Goal: Transaction & Acquisition: Purchase product/service

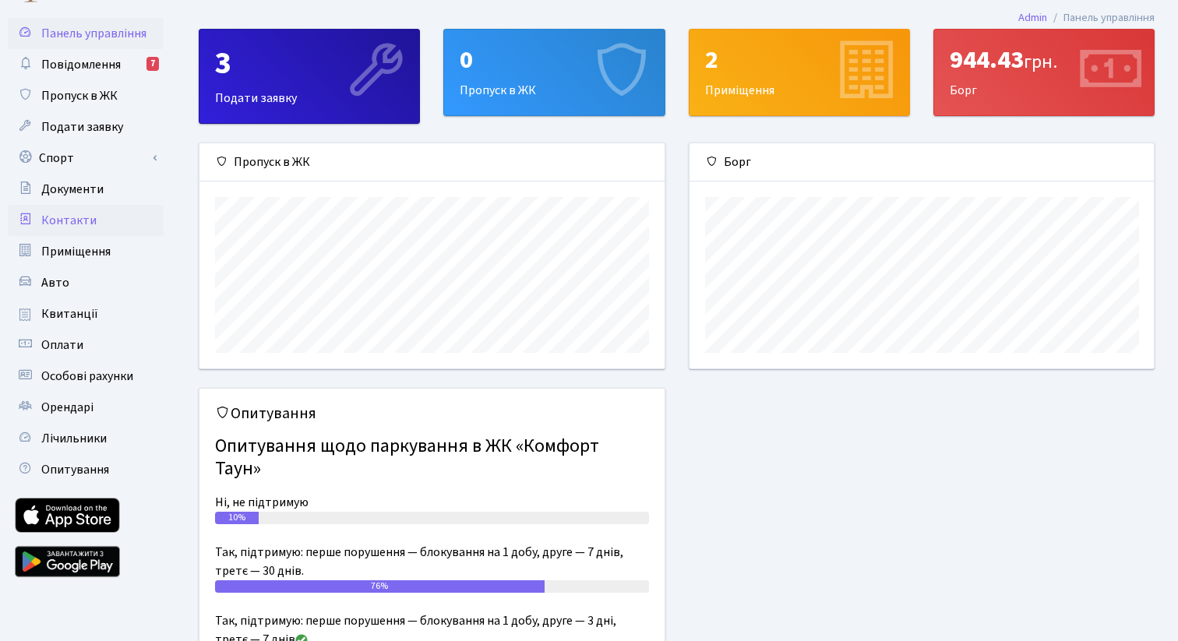
scroll to position [42, 0]
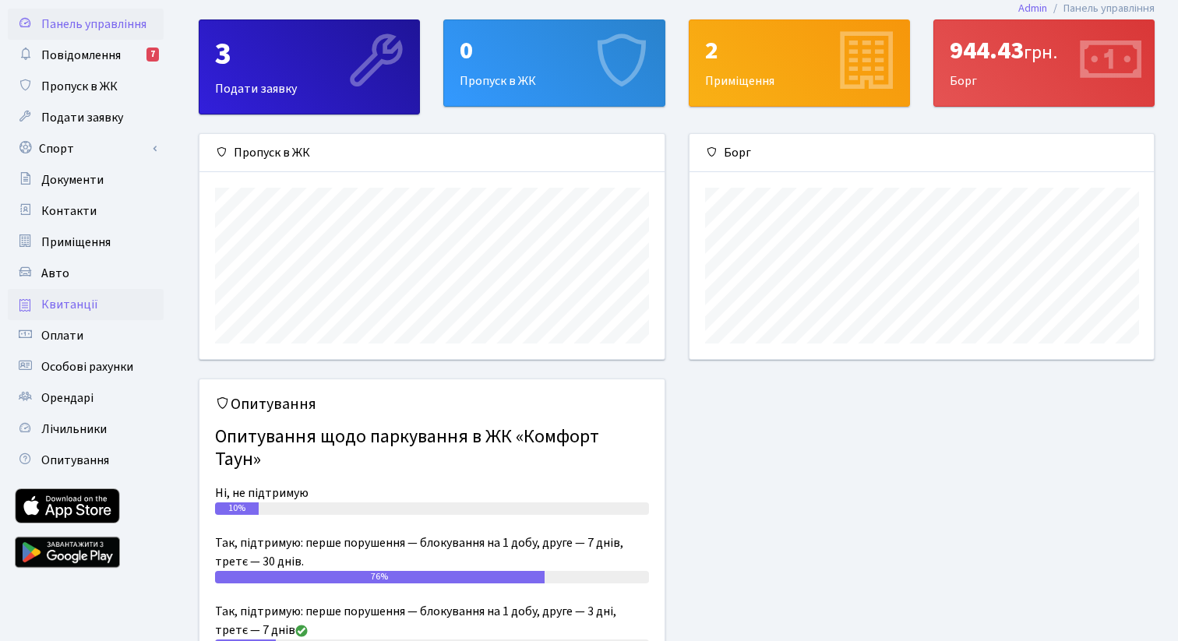
click at [97, 312] on link "Квитанції" at bounding box center [86, 304] width 156 height 31
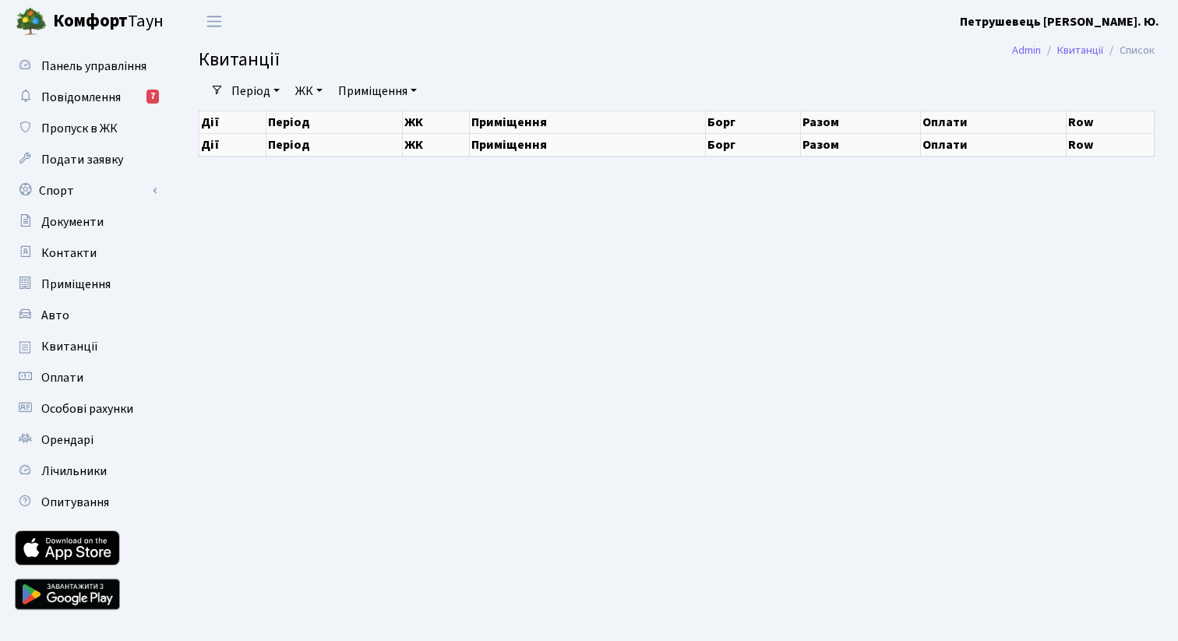
select select "25"
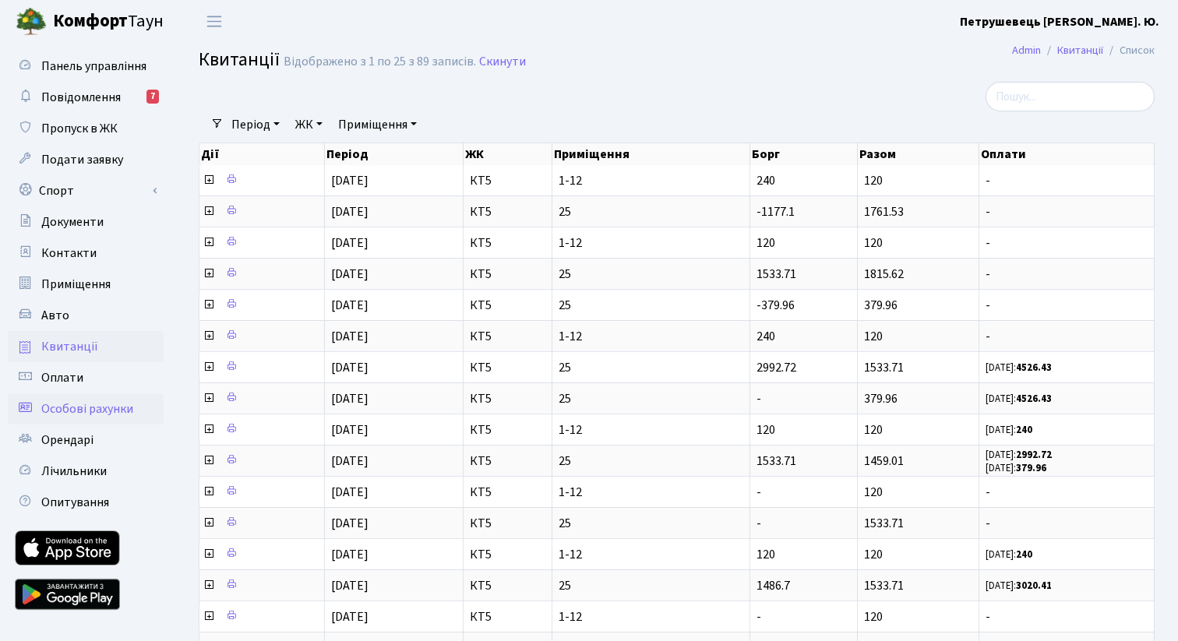
click at [104, 399] on link "Особові рахунки" at bounding box center [86, 409] width 156 height 31
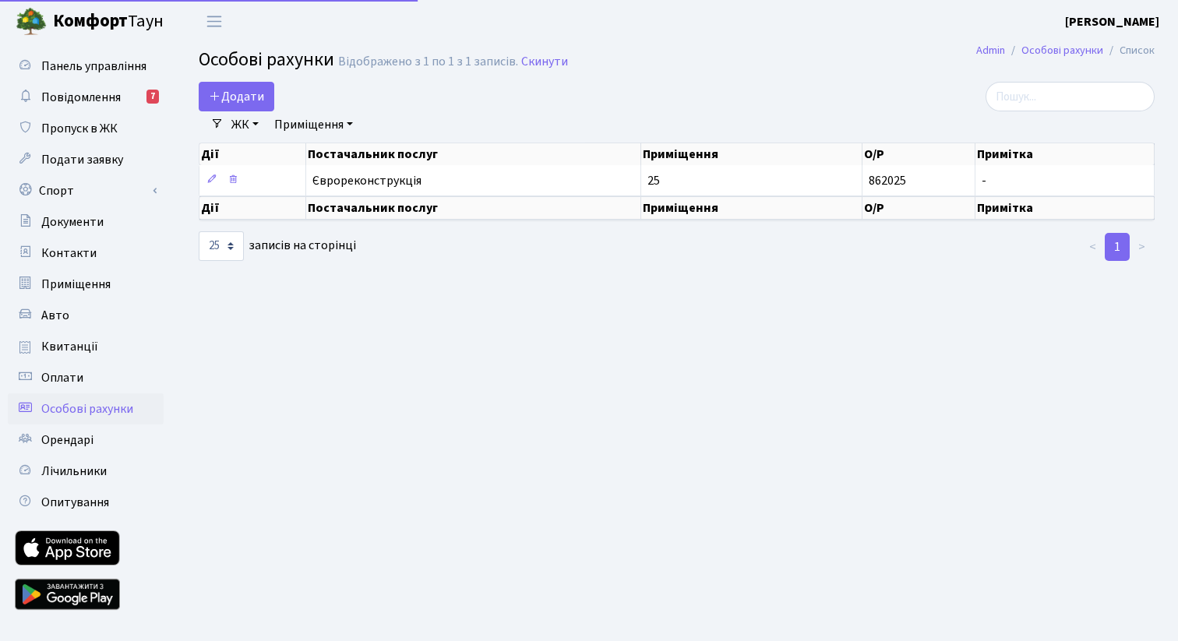
select select "25"
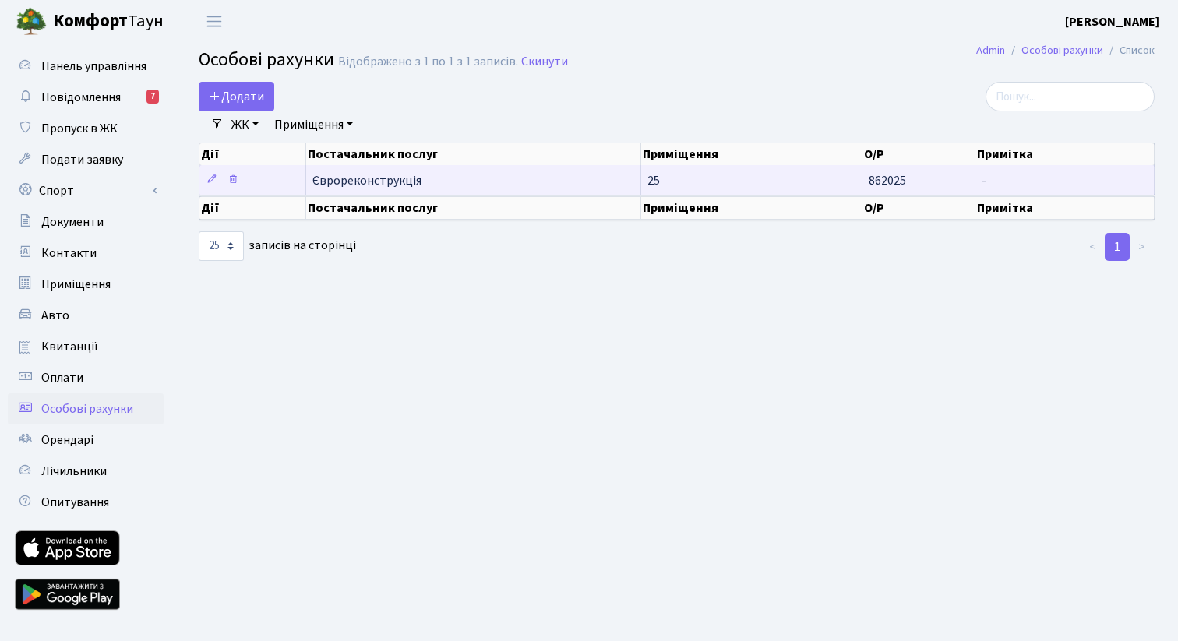
click at [390, 174] on td "Єврореконструкція" at bounding box center [474, 180] width 336 height 30
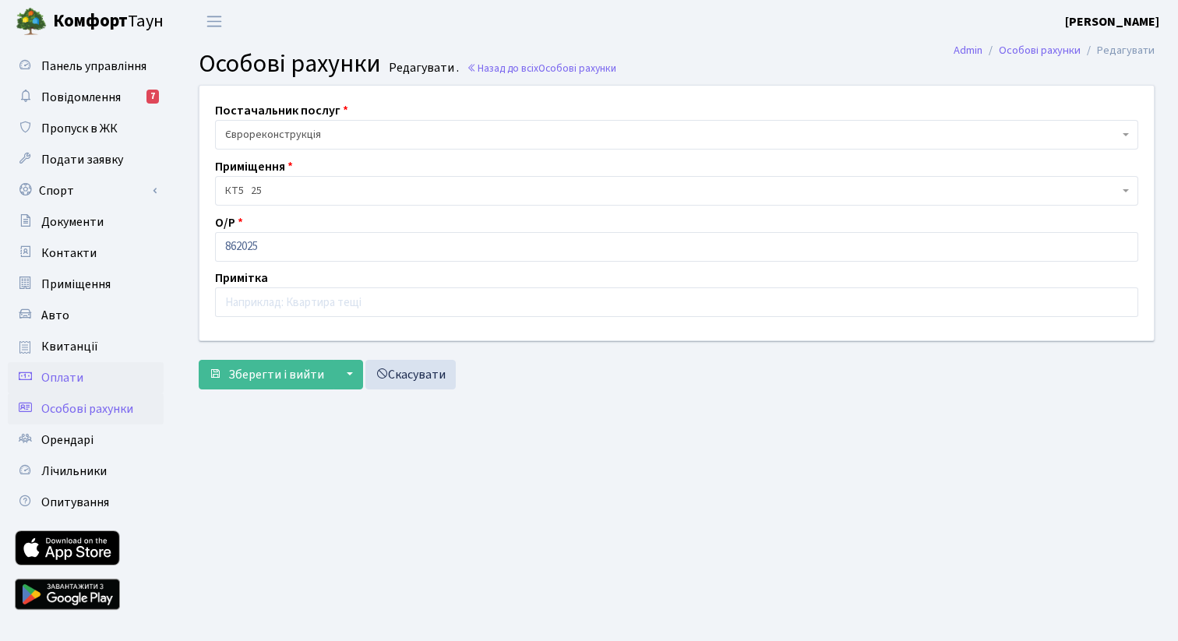
click at [86, 390] on link "Оплати" at bounding box center [86, 377] width 156 height 31
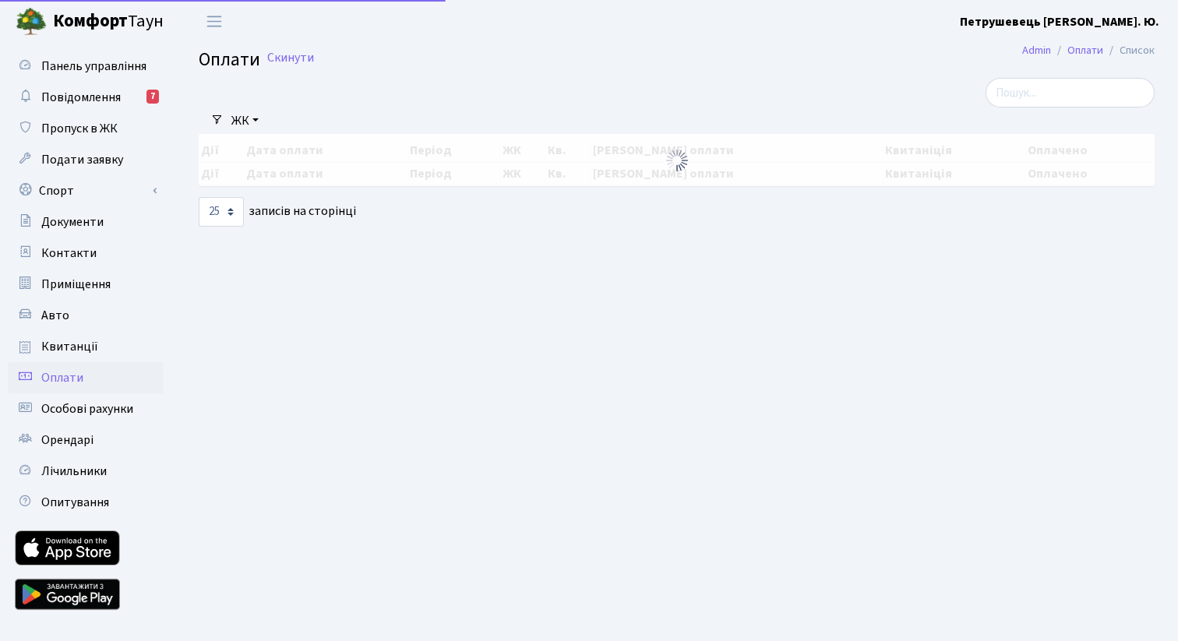
select select "25"
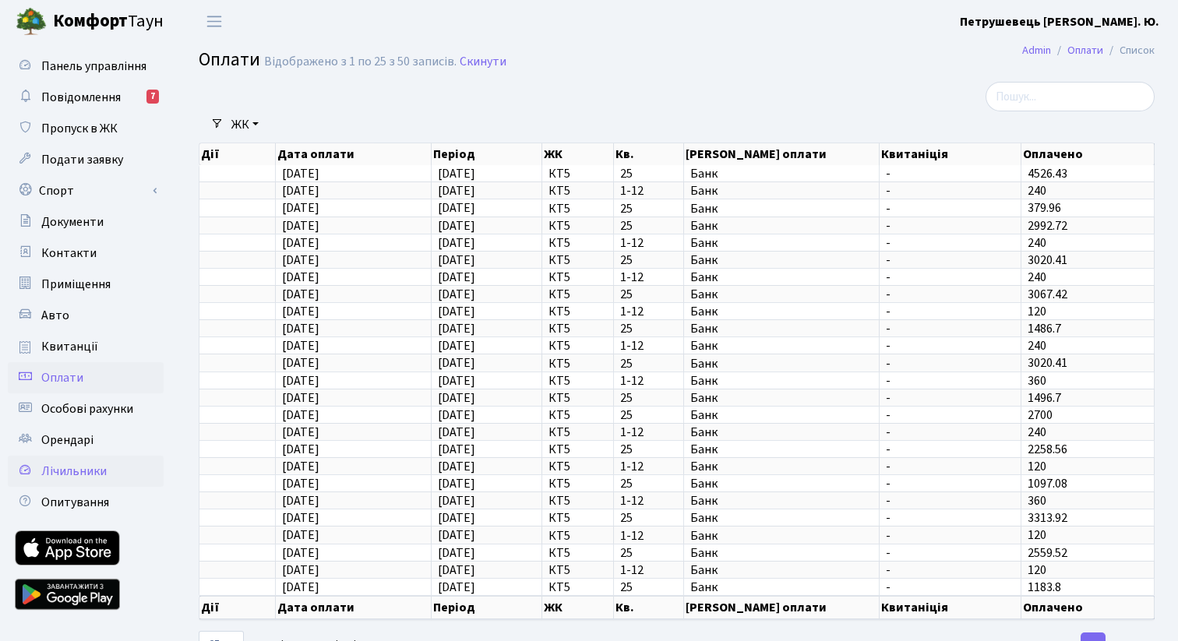
click at [79, 461] on link "Лічильники" at bounding box center [86, 471] width 156 height 31
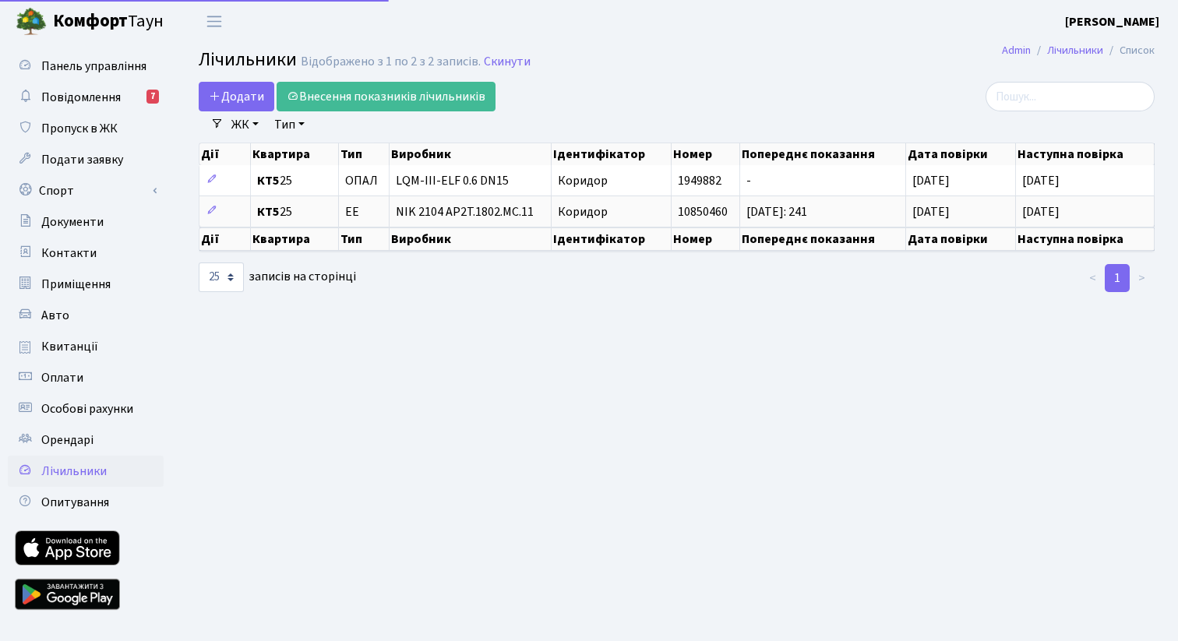
select select "25"
click at [119, 277] on link "Приміщення" at bounding box center [86, 284] width 156 height 31
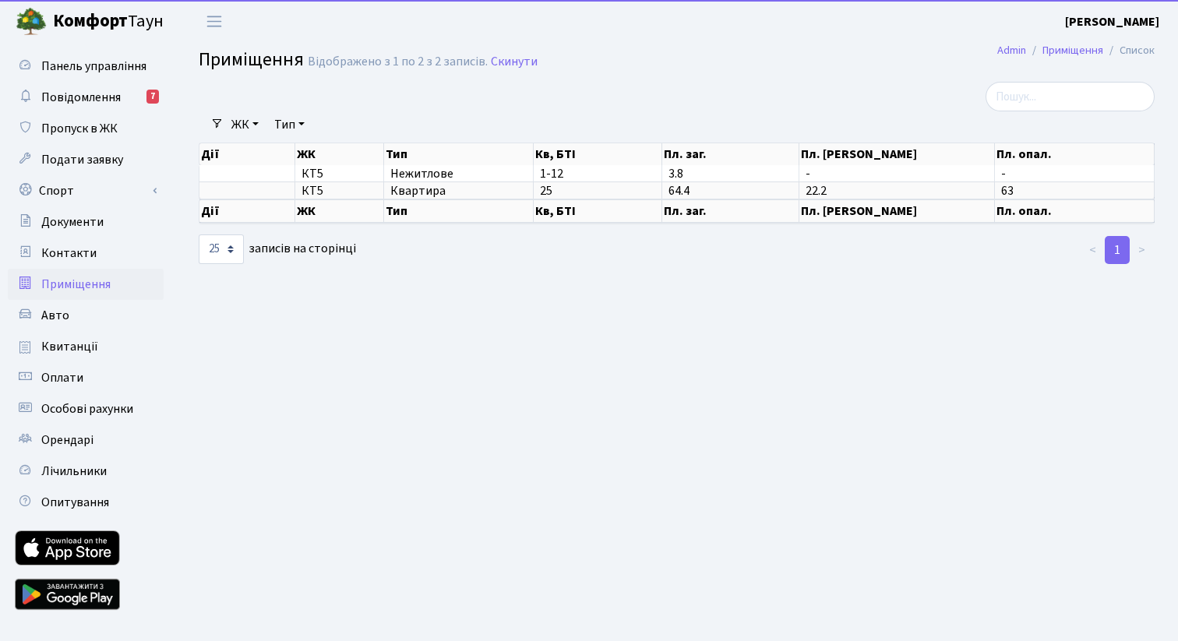
select select "25"
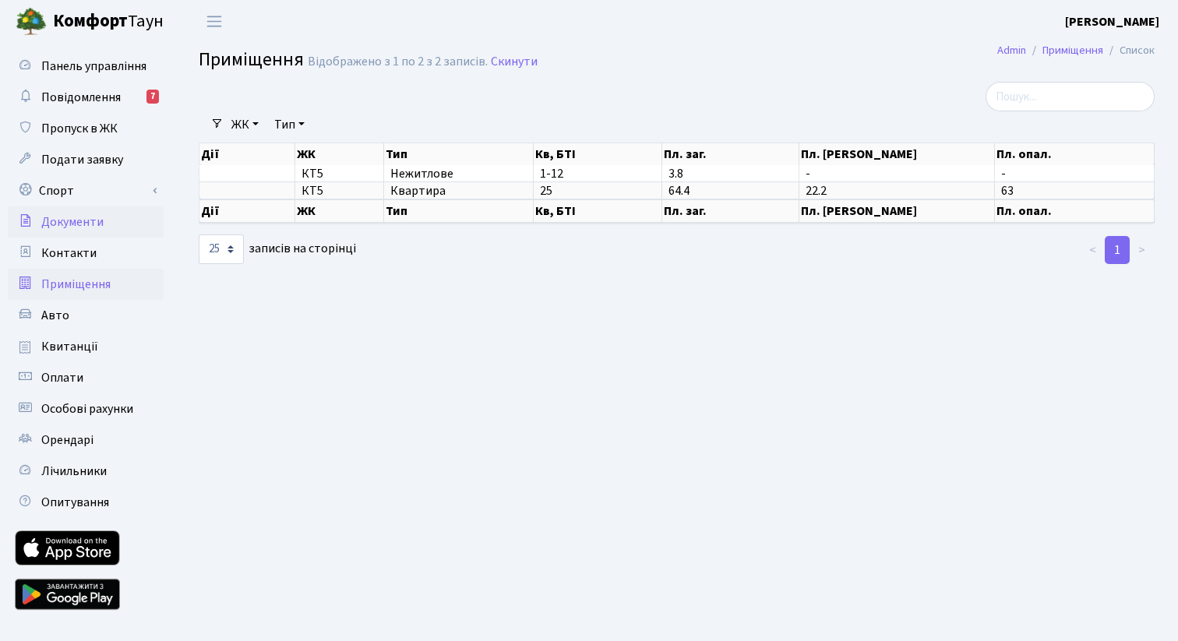
click at [108, 212] on link "Документи" at bounding box center [86, 222] width 156 height 31
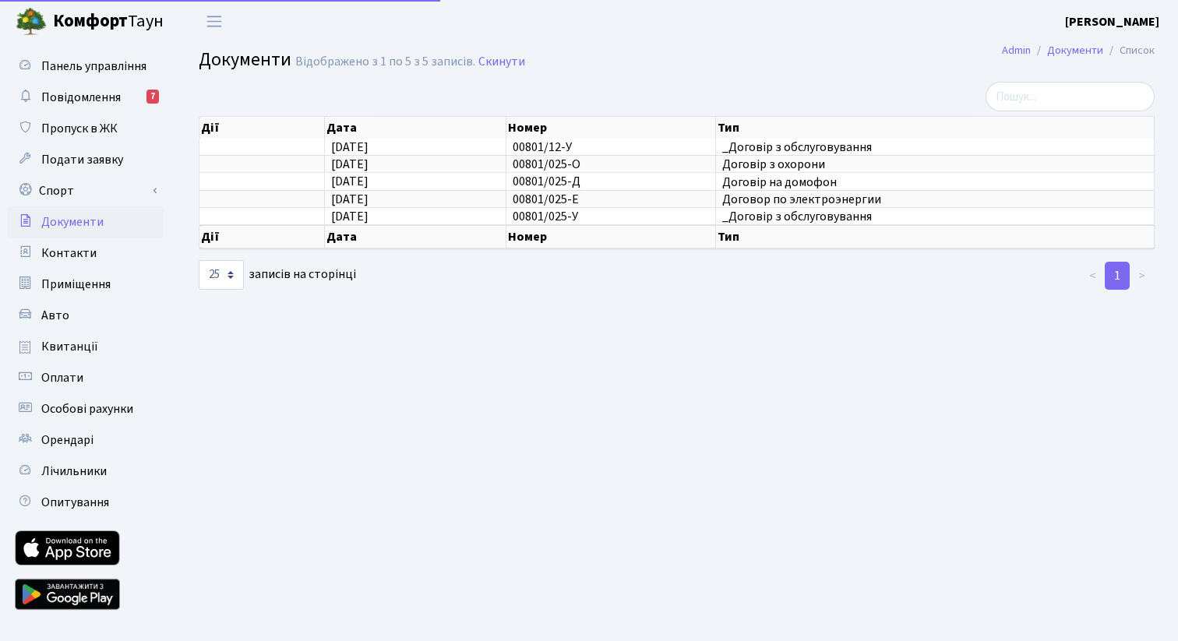
select select "25"
click at [108, 164] on span "Подати заявку" at bounding box center [82, 159] width 82 height 17
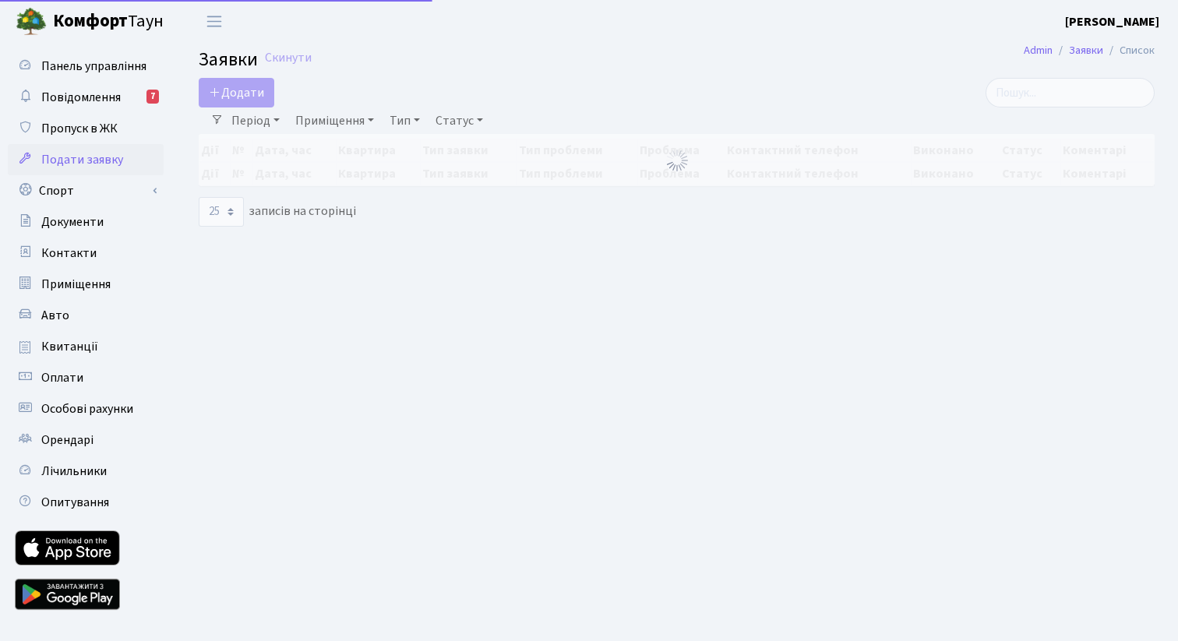
select select "25"
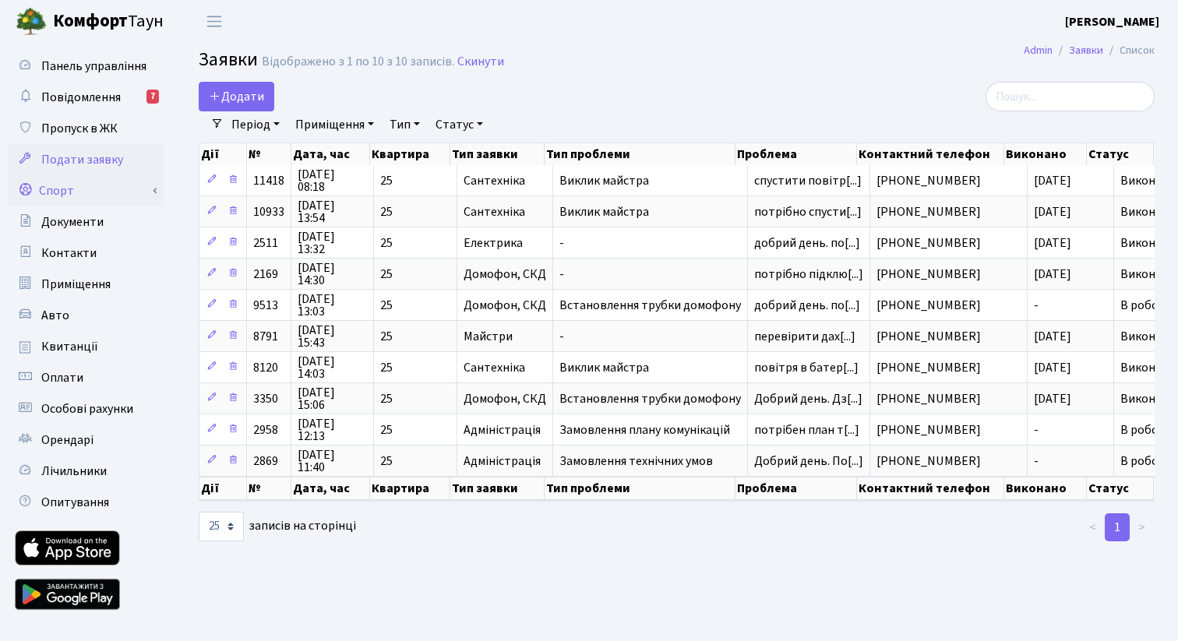
click at [106, 186] on link "Спорт" at bounding box center [86, 190] width 156 height 31
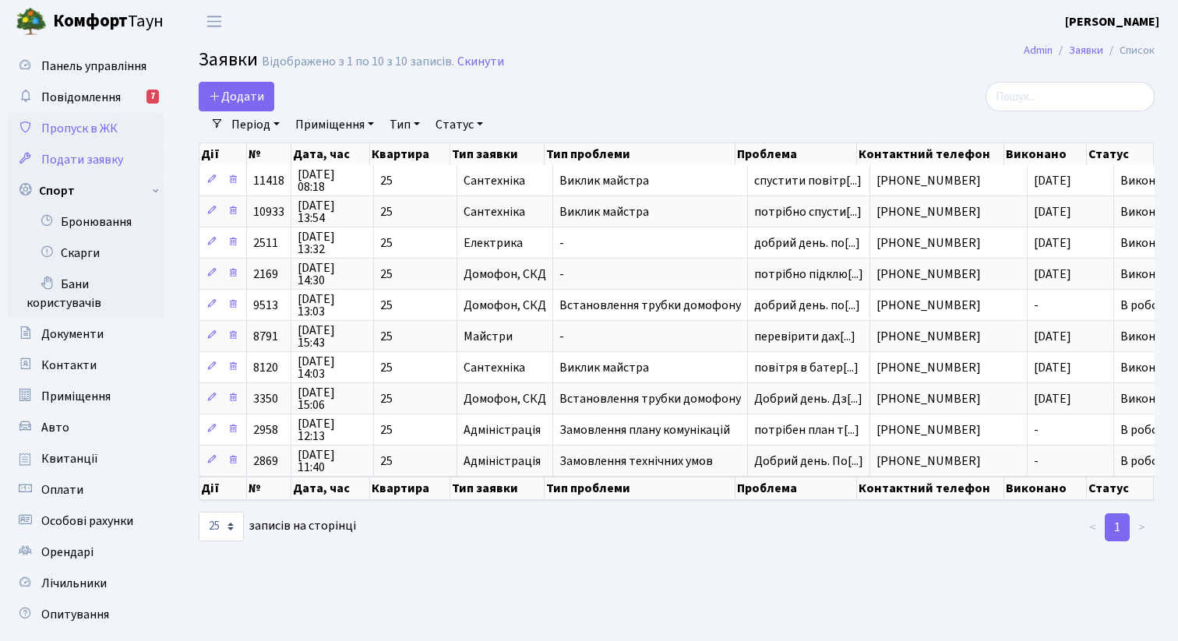
click at [103, 135] on span "Пропуск в ЖК" at bounding box center [79, 128] width 76 height 17
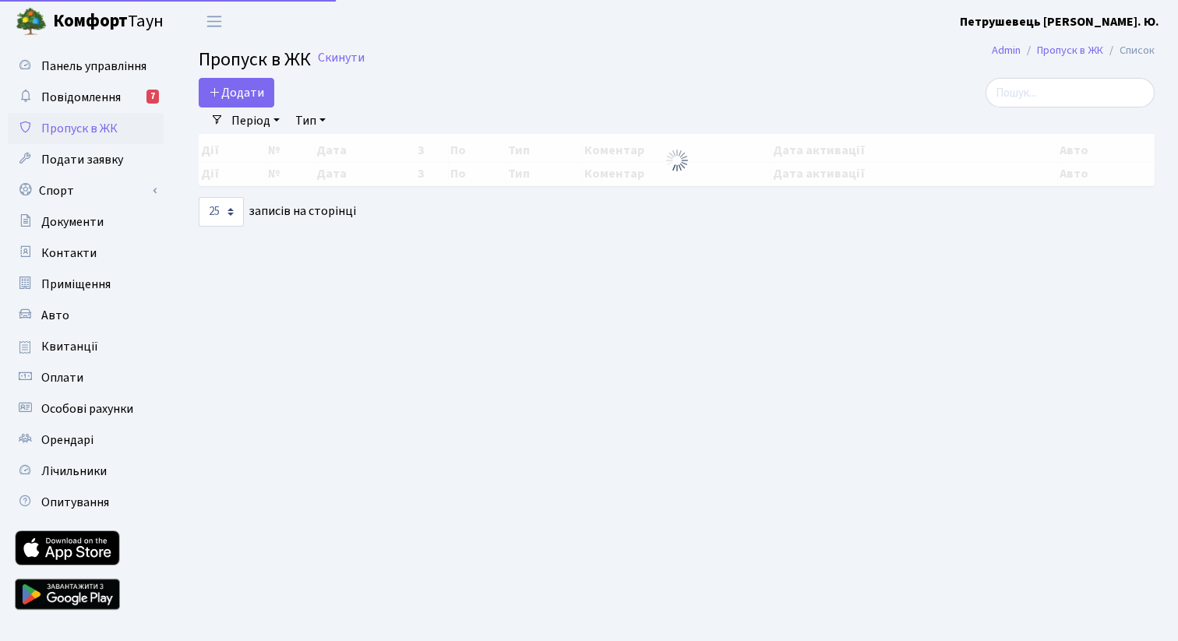
select select "25"
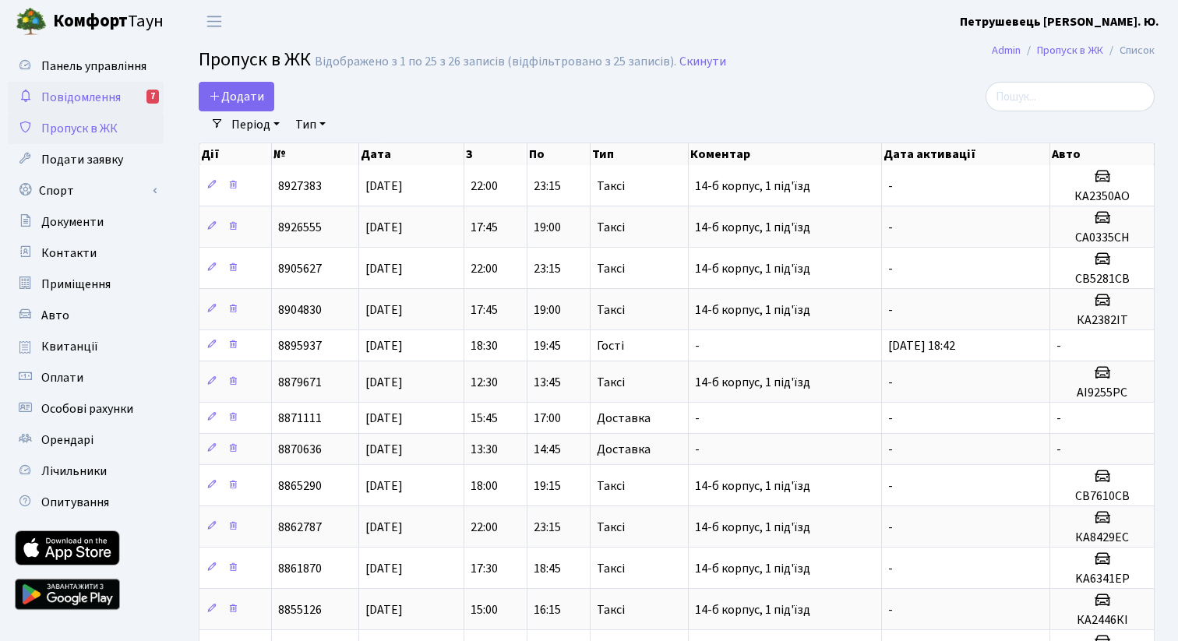
click at [103, 111] on link "Повідомлення 7" at bounding box center [86, 97] width 156 height 31
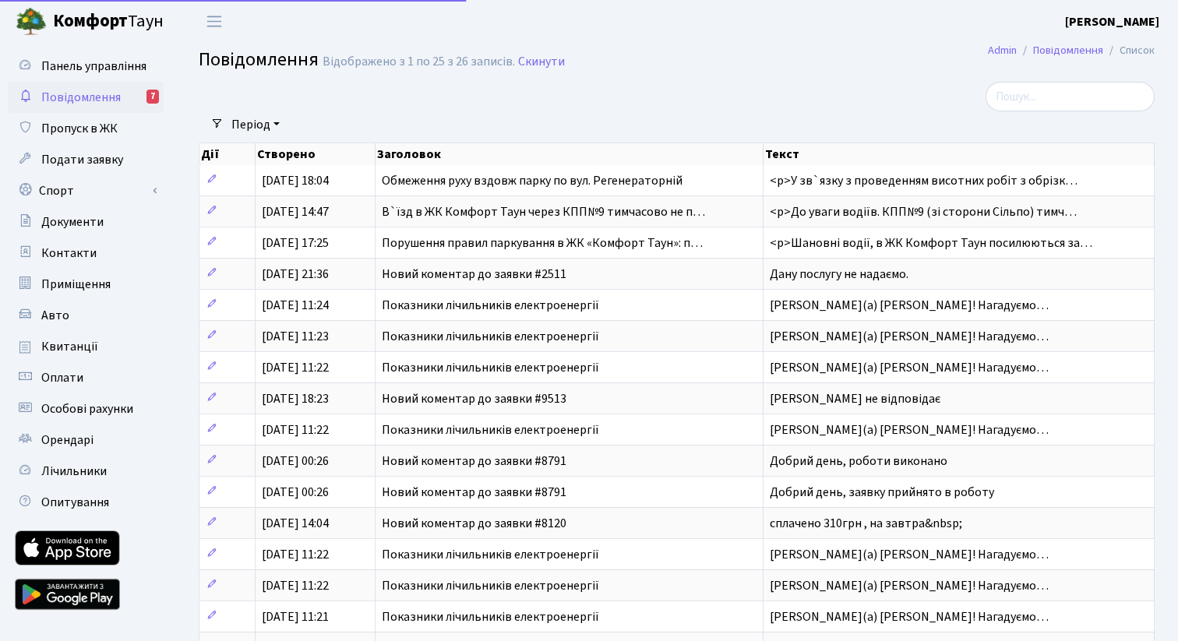
select select "25"
click at [107, 341] on link "Квитанції" at bounding box center [86, 346] width 156 height 31
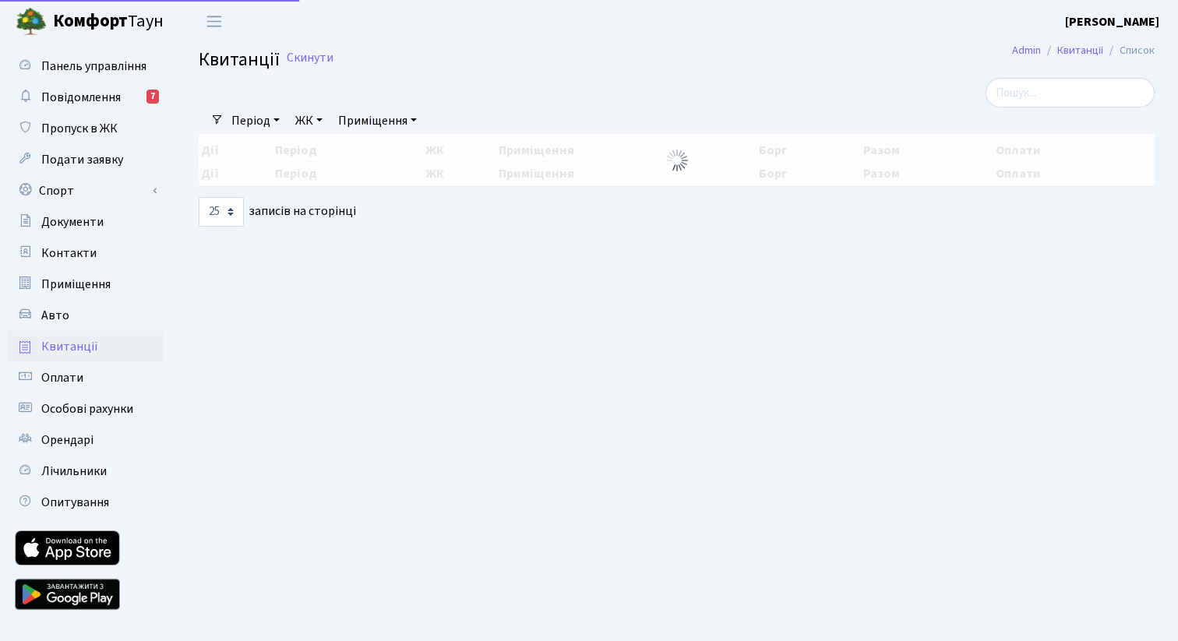
select select "25"
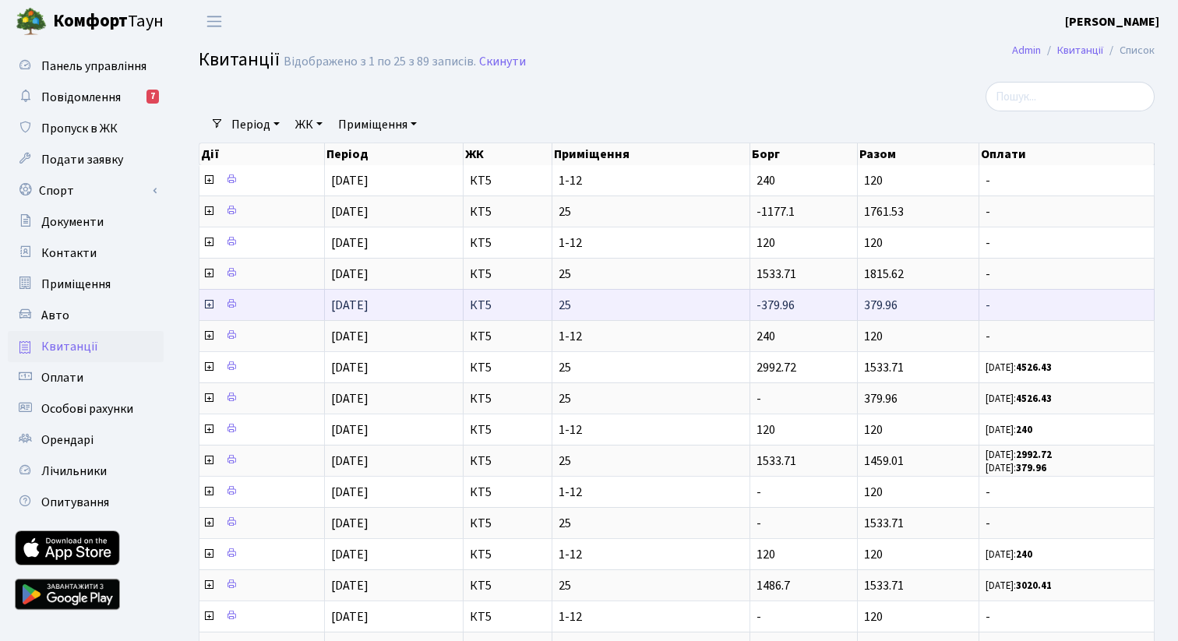
click at [206, 303] on icon at bounding box center [209, 304] width 12 height 12
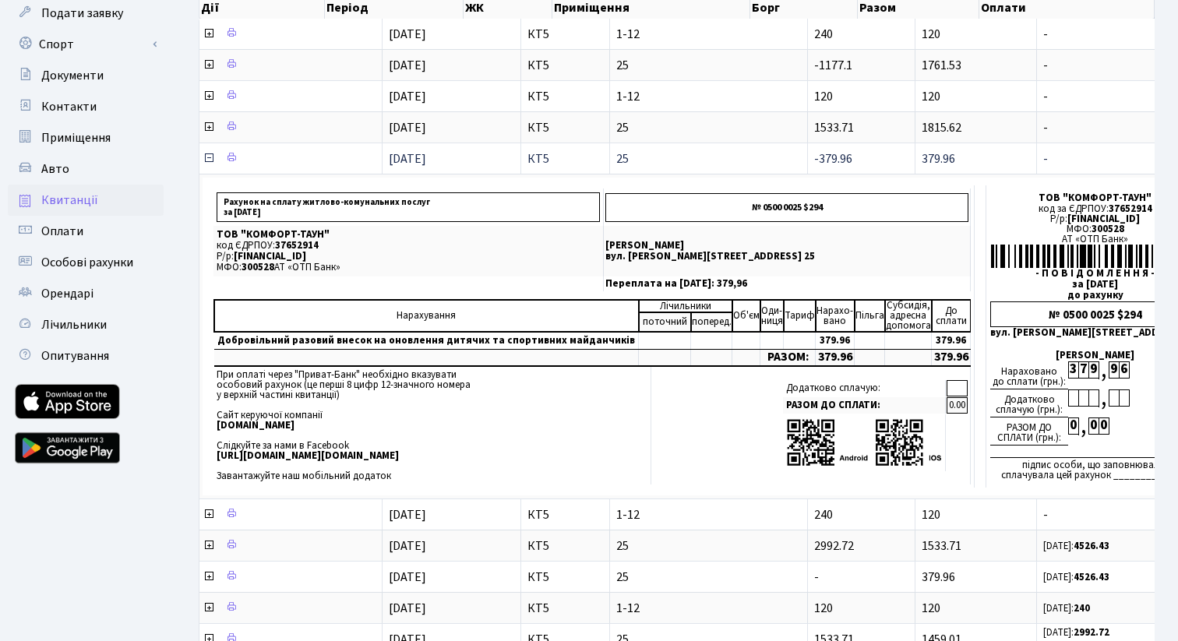
click at [210, 157] on icon at bounding box center [209, 158] width 12 height 12
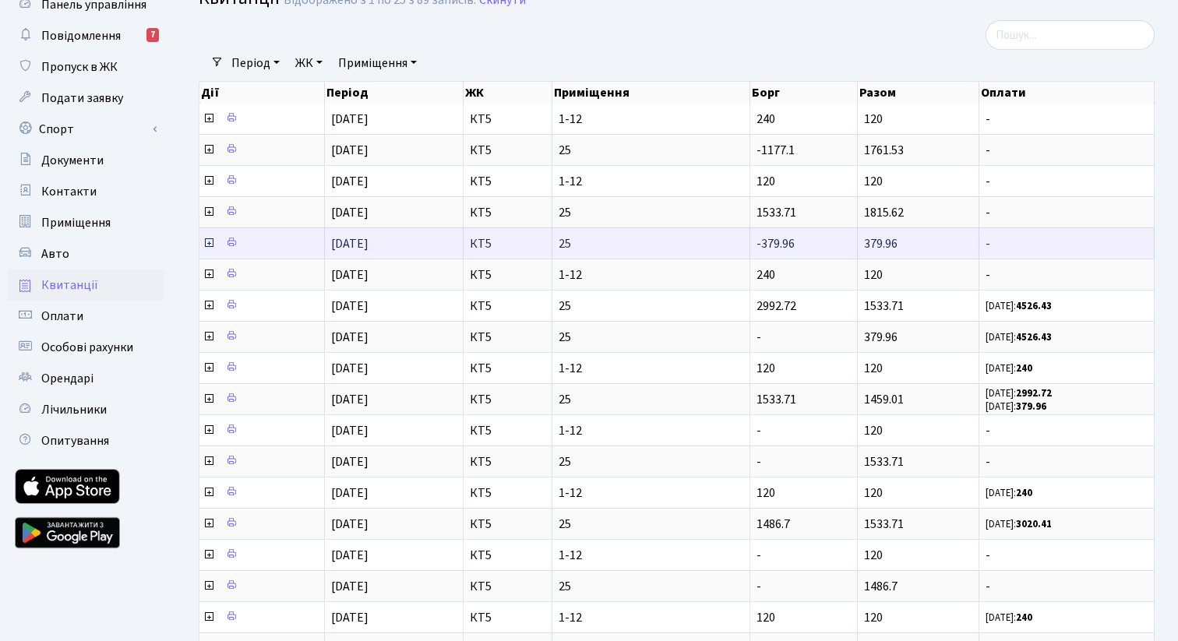
scroll to position [55, 0]
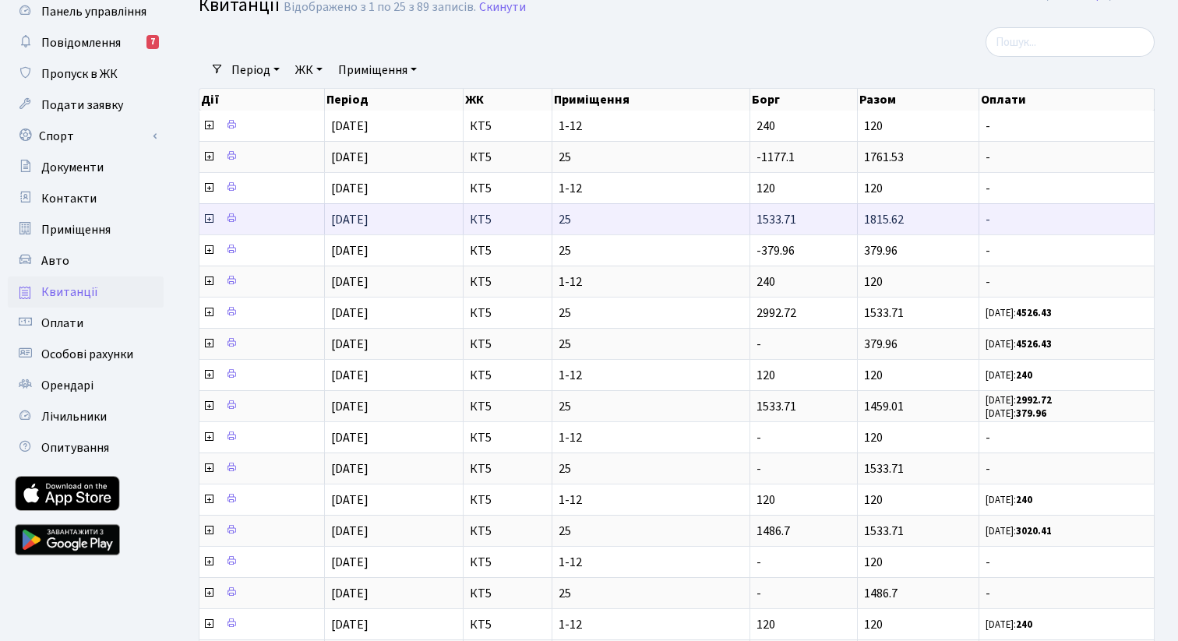
click at [209, 219] on icon at bounding box center [209, 219] width 12 height 12
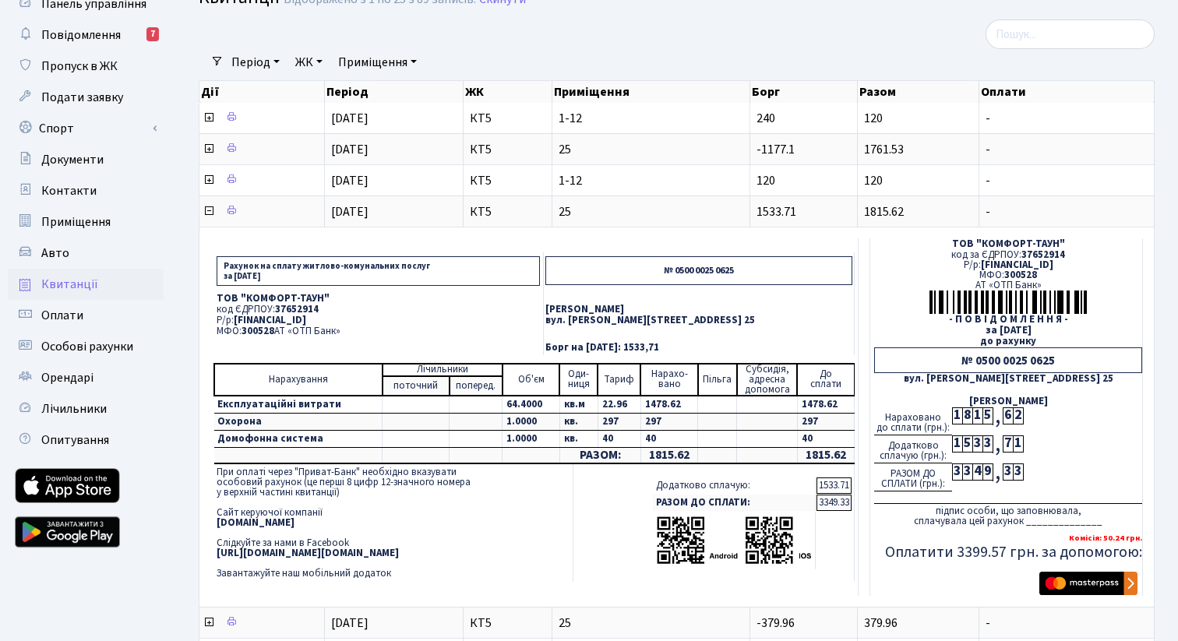
scroll to position [42, 0]
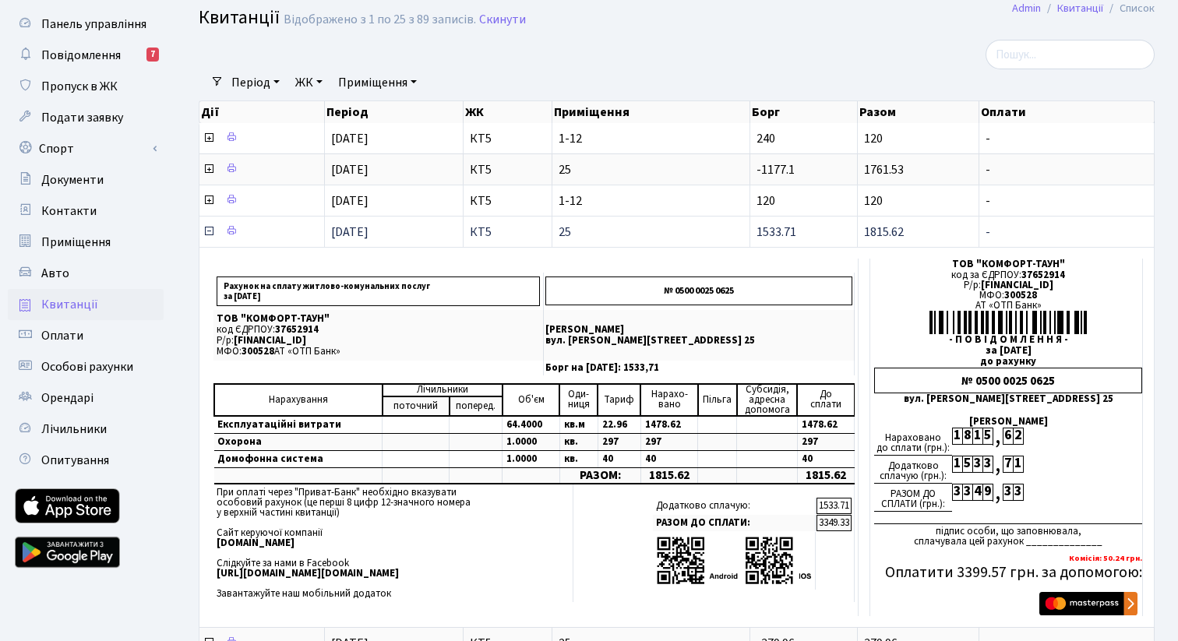
click at [209, 231] on icon at bounding box center [209, 231] width 12 height 12
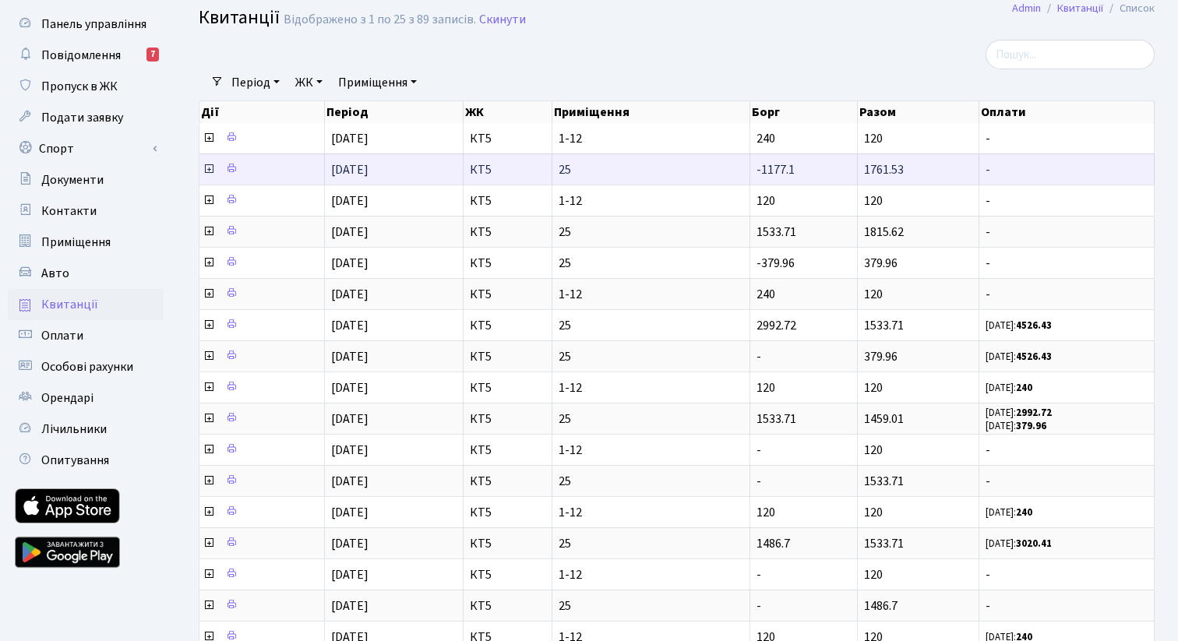
click at [209, 171] on icon at bounding box center [209, 169] width 12 height 12
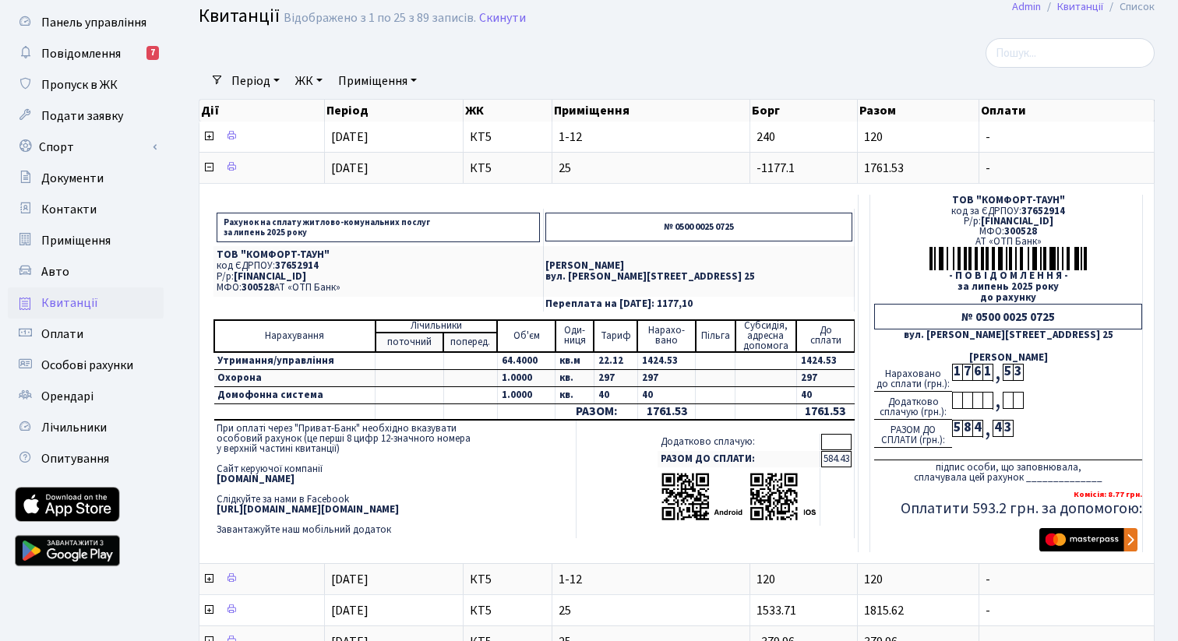
scroll to position [39, 0]
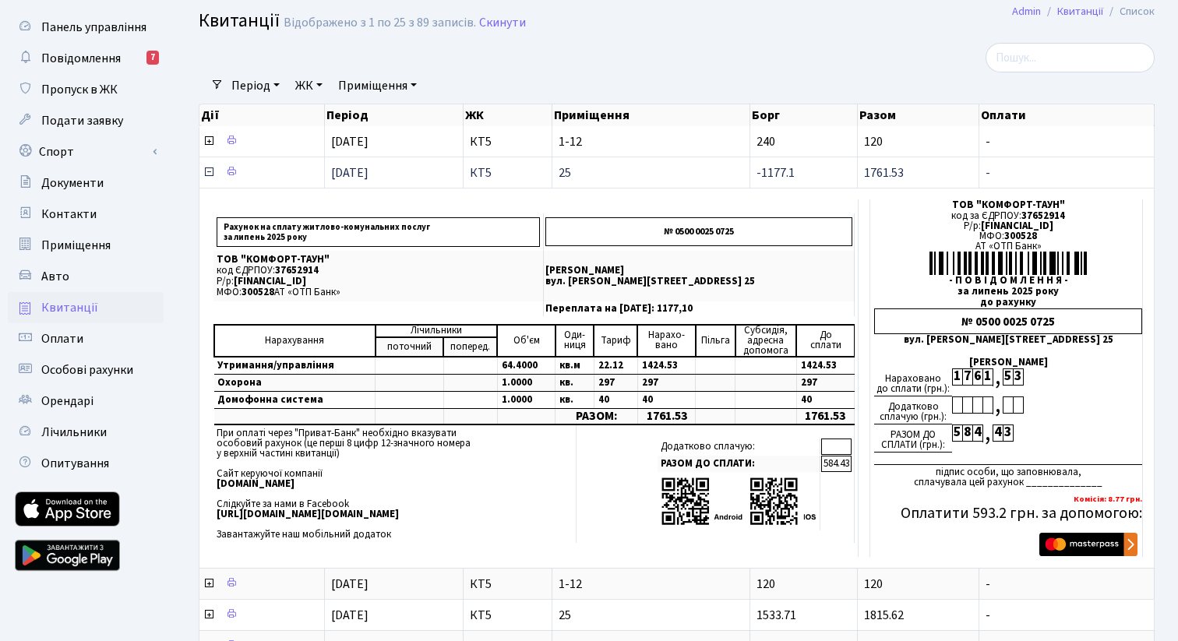
click at [207, 173] on icon at bounding box center [209, 172] width 12 height 12
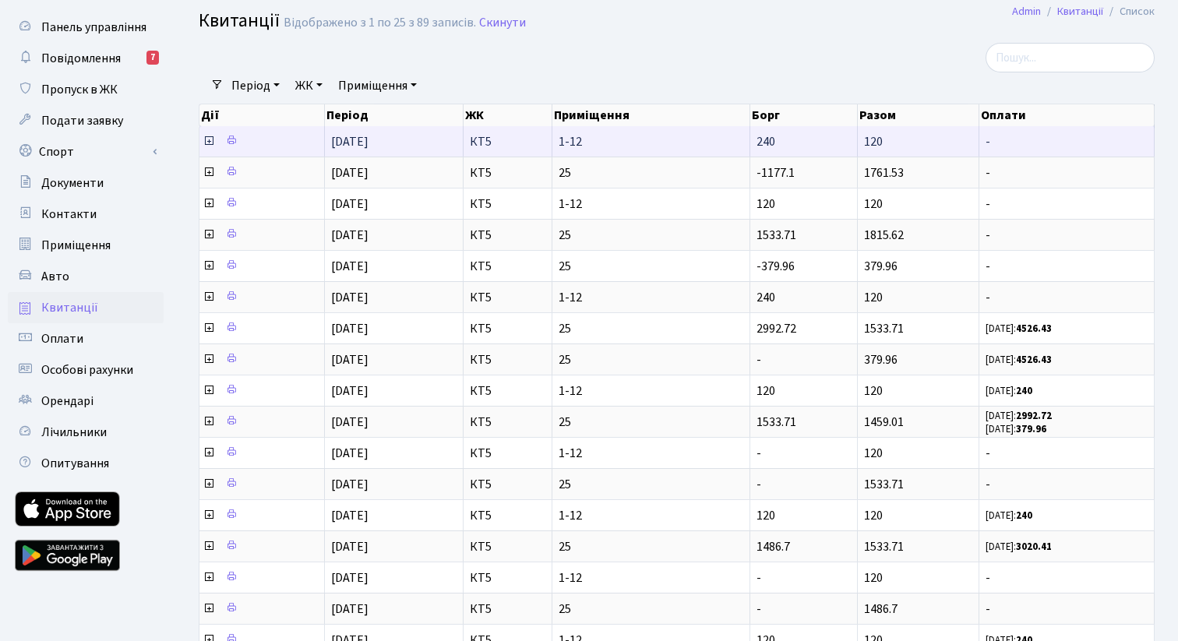
click at [207, 139] on icon at bounding box center [209, 141] width 12 height 12
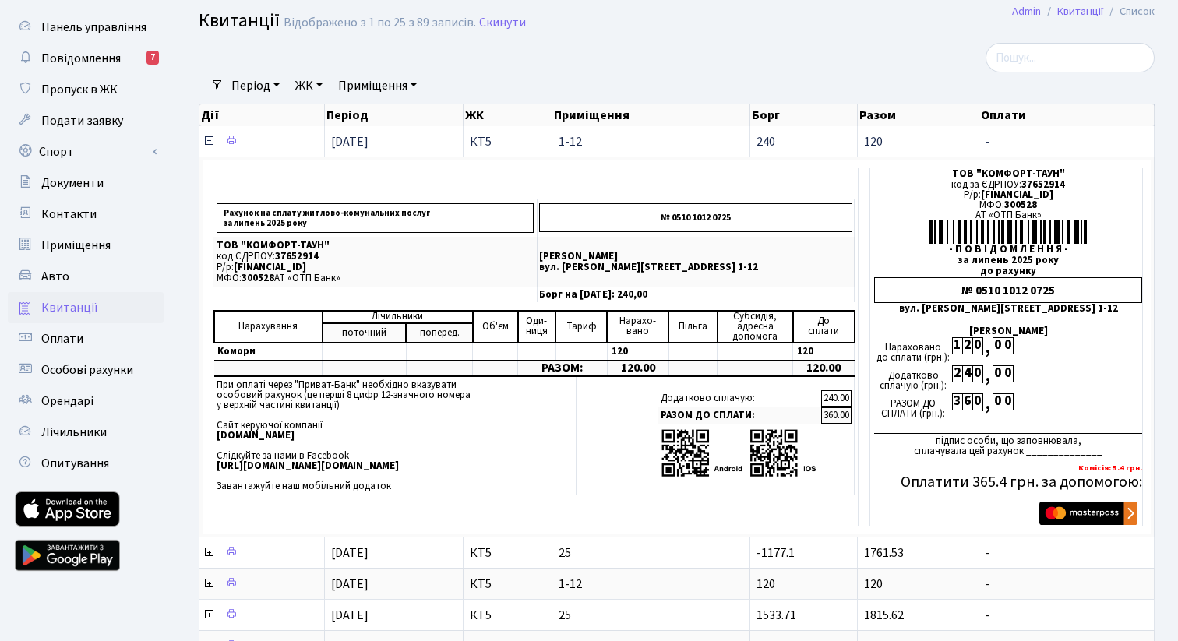
click at [207, 139] on icon at bounding box center [209, 141] width 12 height 12
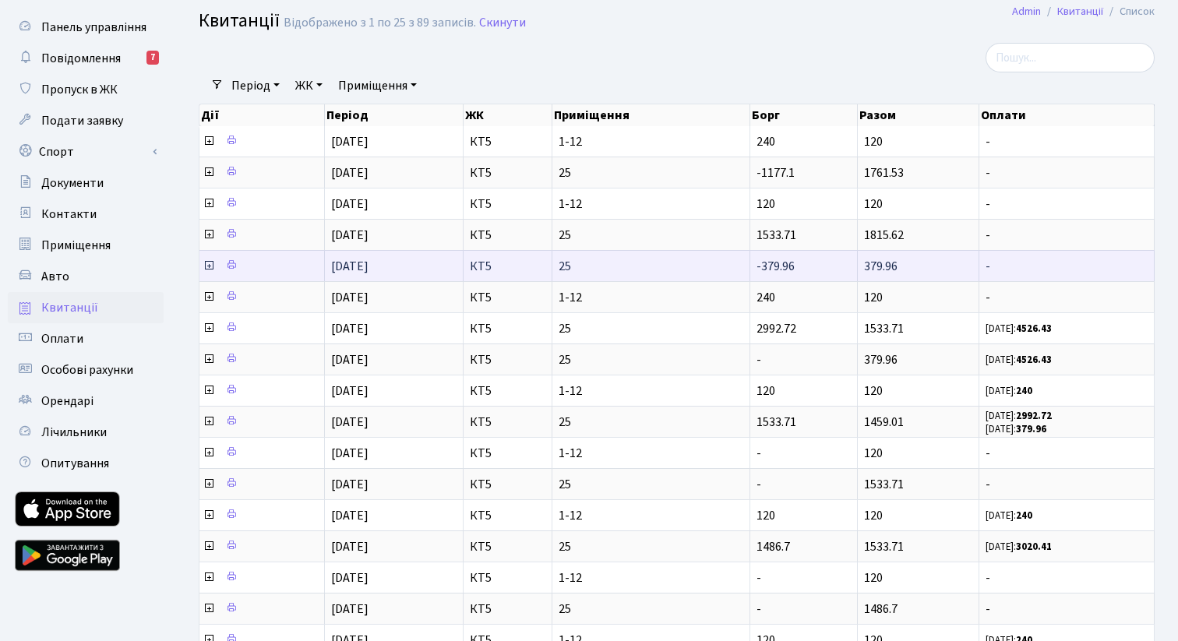
click at [210, 266] on icon at bounding box center [209, 266] width 12 height 12
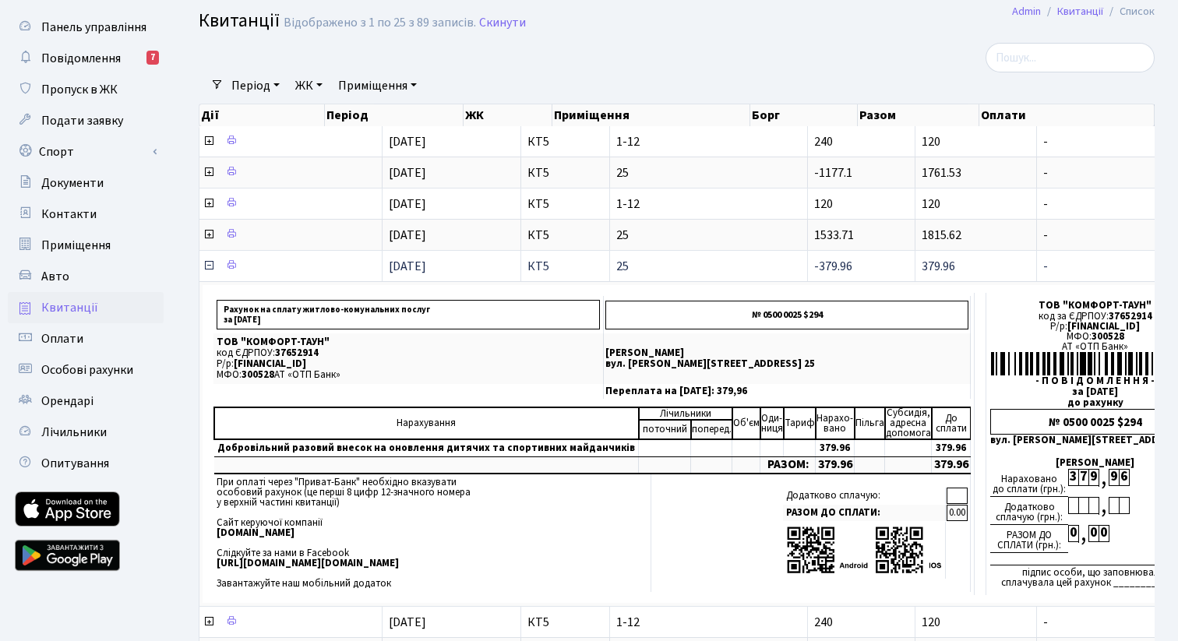
click at [210, 266] on icon at bounding box center [209, 266] width 12 height 12
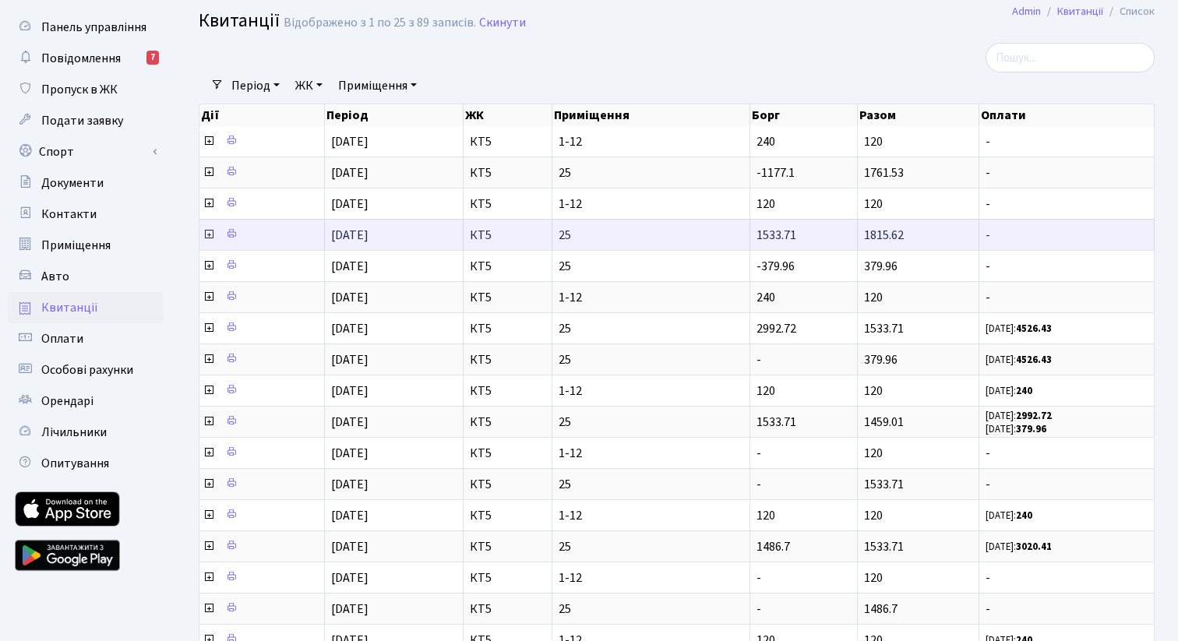
click at [207, 237] on icon at bounding box center [209, 234] width 12 height 12
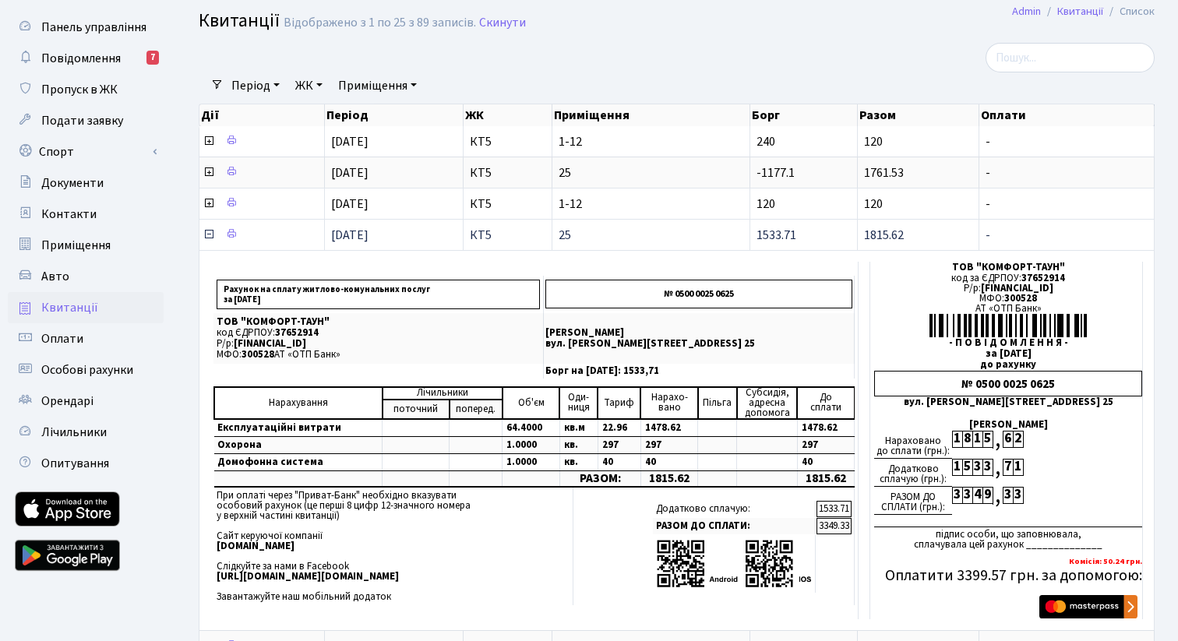
click at [207, 236] on icon at bounding box center [209, 234] width 12 height 12
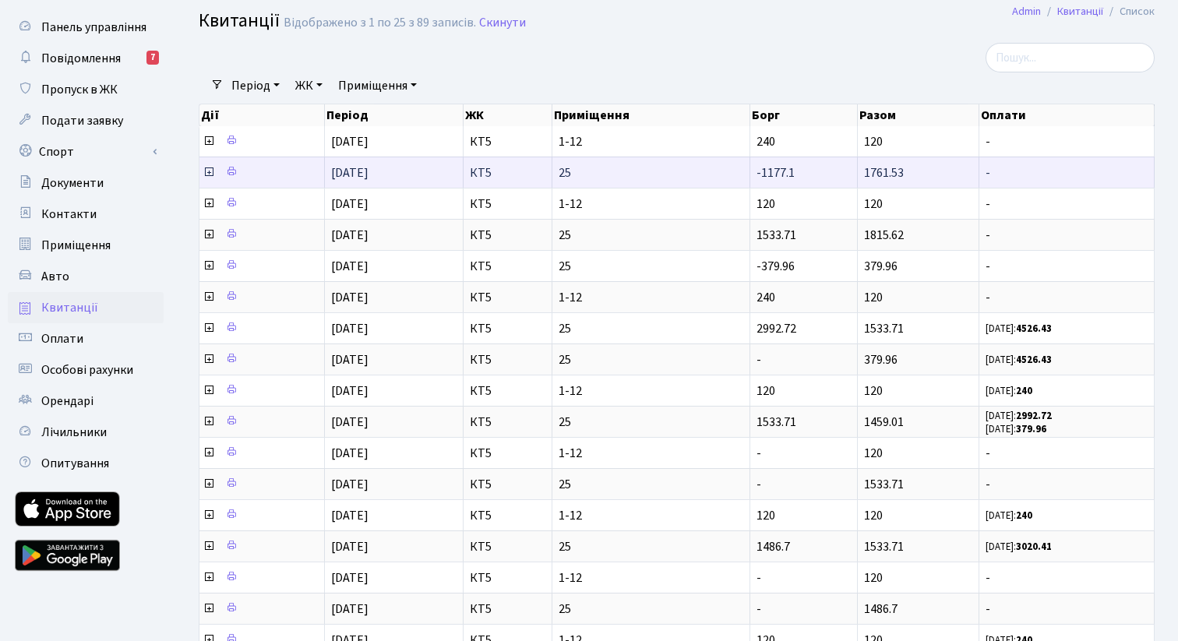
click at [207, 174] on icon at bounding box center [209, 172] width 12 height 12
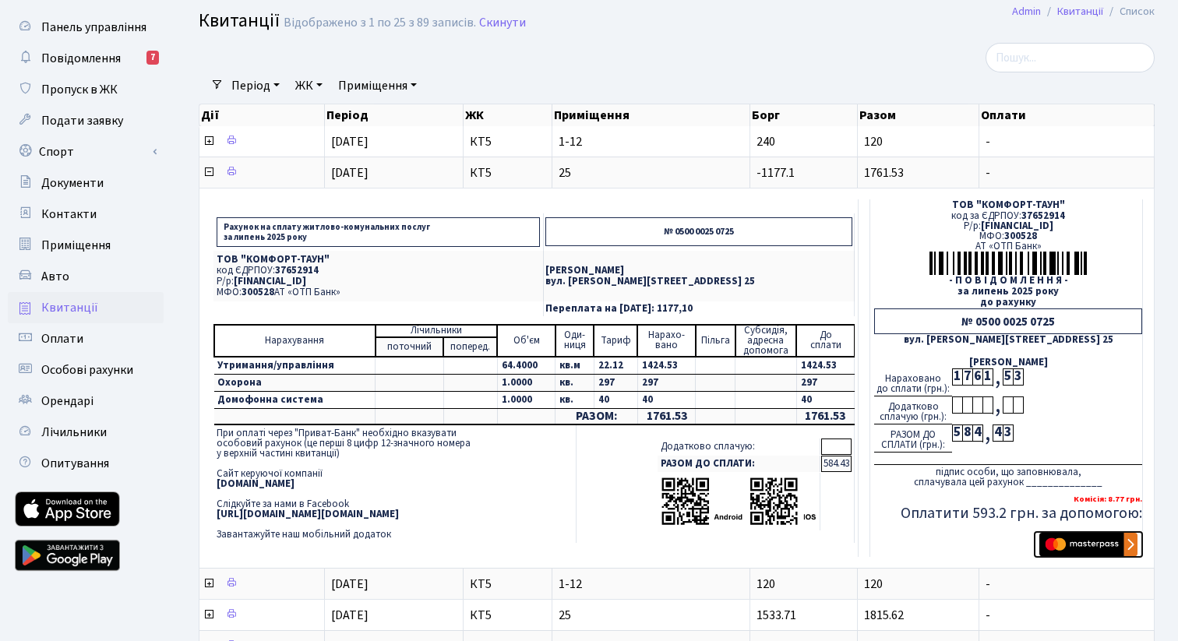
click at [1080, 547] on img "submit" at bounding box center [1089, 544] width 98 height 23
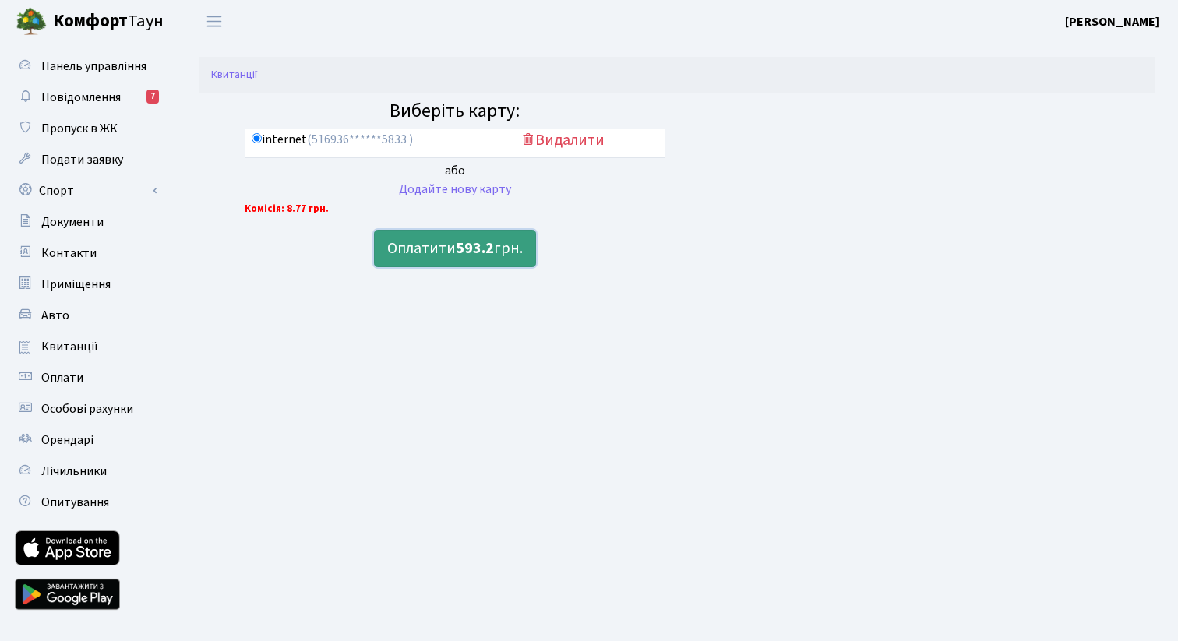
click at [461, 256] on b "593.2" at bounding box center [475, 249] width 38 height 22
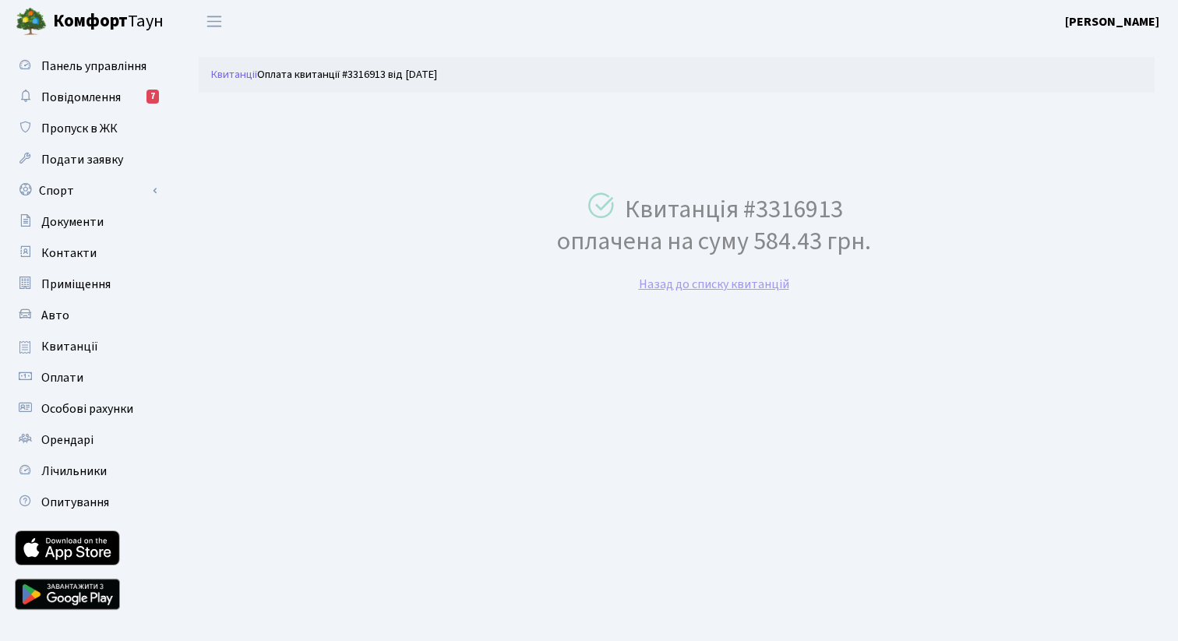
click at [686, 292] on link "Назад до списку квитанцій" at bounding box center [714, 284] width 150 height 17
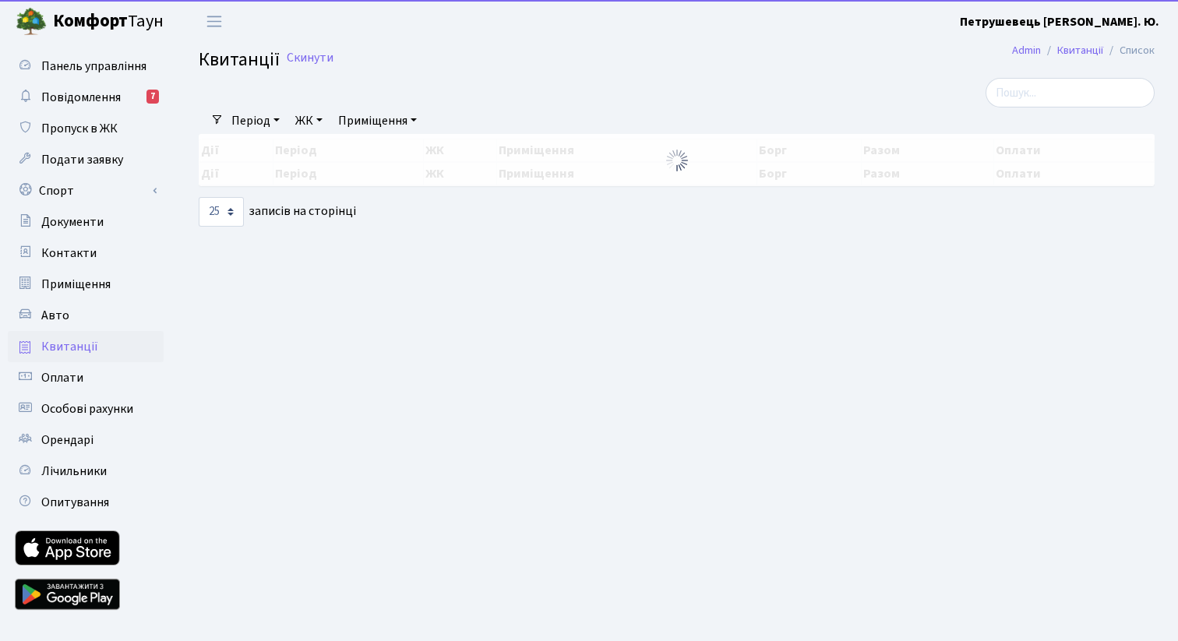
select select "25"
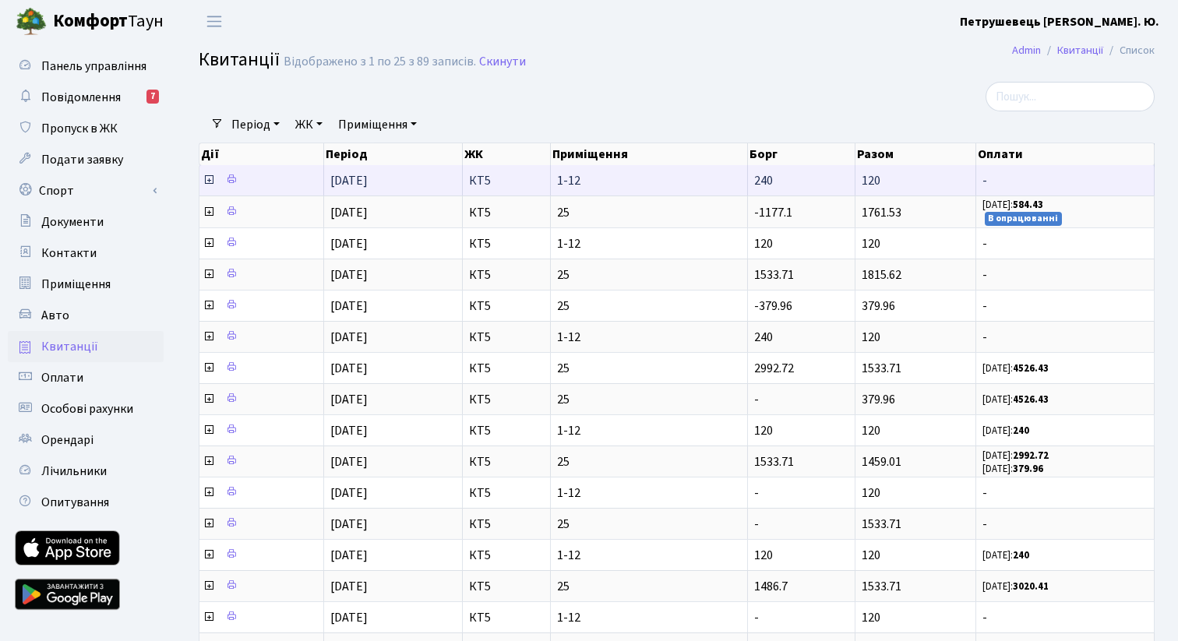
click at [206, 182] on icon at bounding box center [209, 180] width 12 height 12
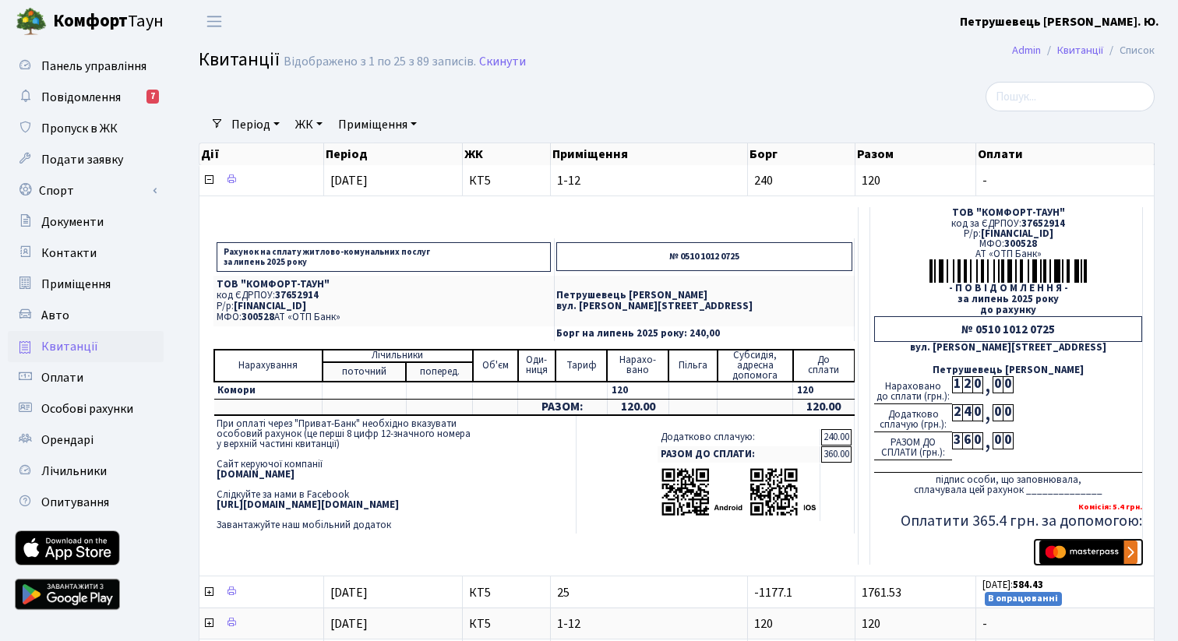
click at [1085, 549] on img "submit" at bounding box center [1089, 552] width 98 height 23
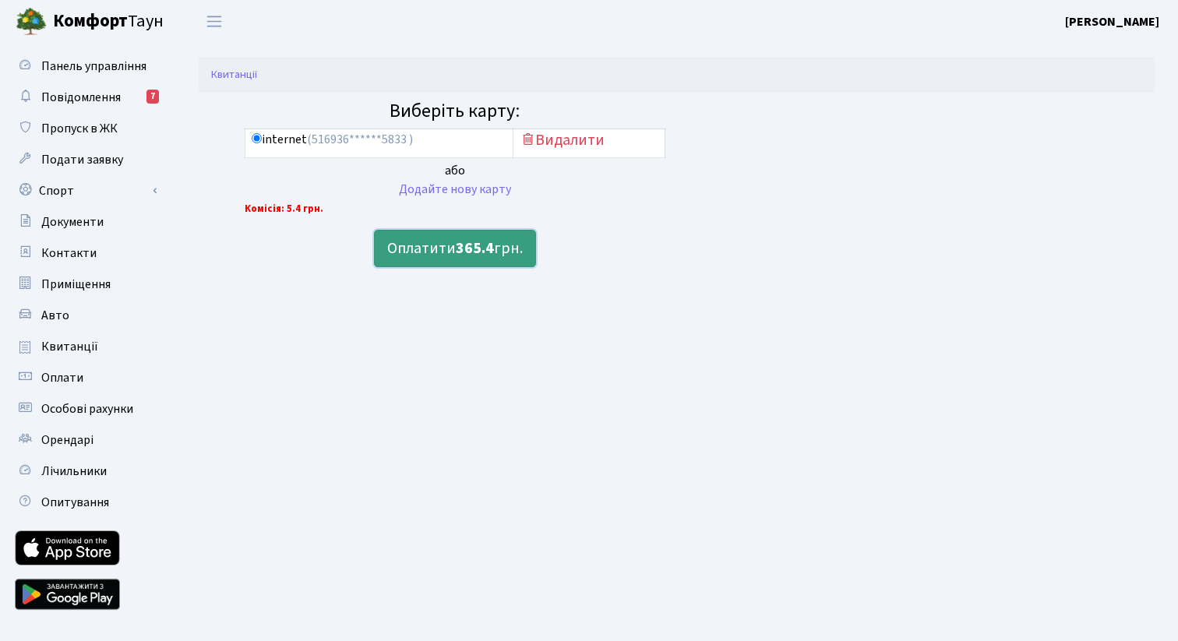
click at [488, 245] on b "365.4" at bounding box center [475, 249] width 38 height 22
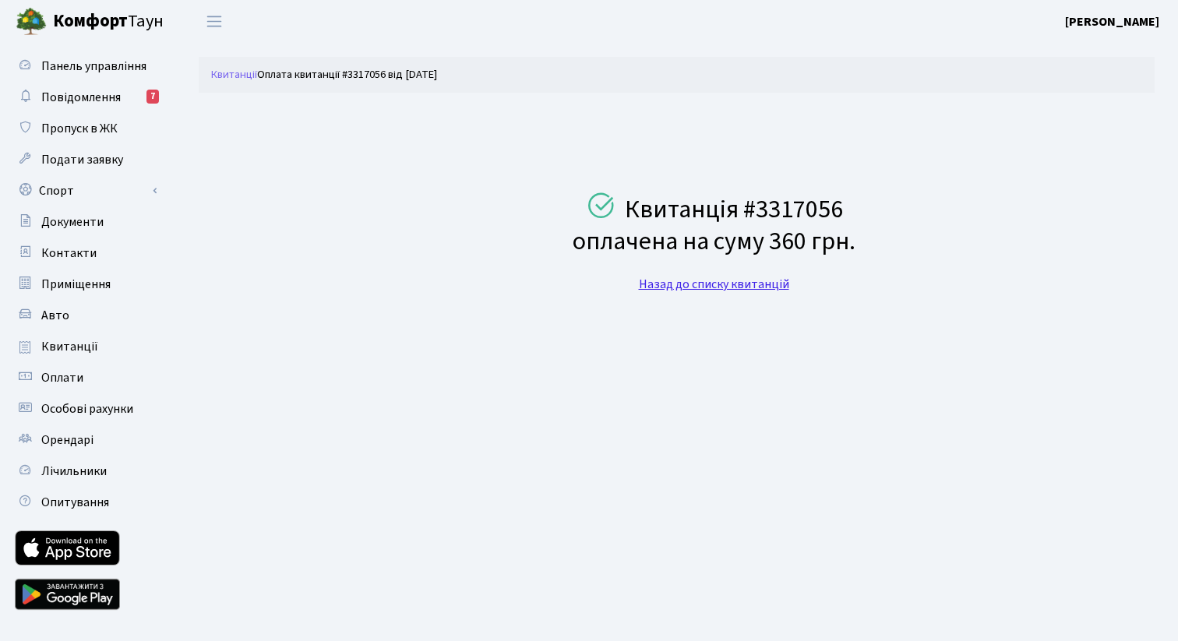
click at [743, 285] on link "Назад до списку квитанцій" at bounding box center [714, 284] width 150 height 17
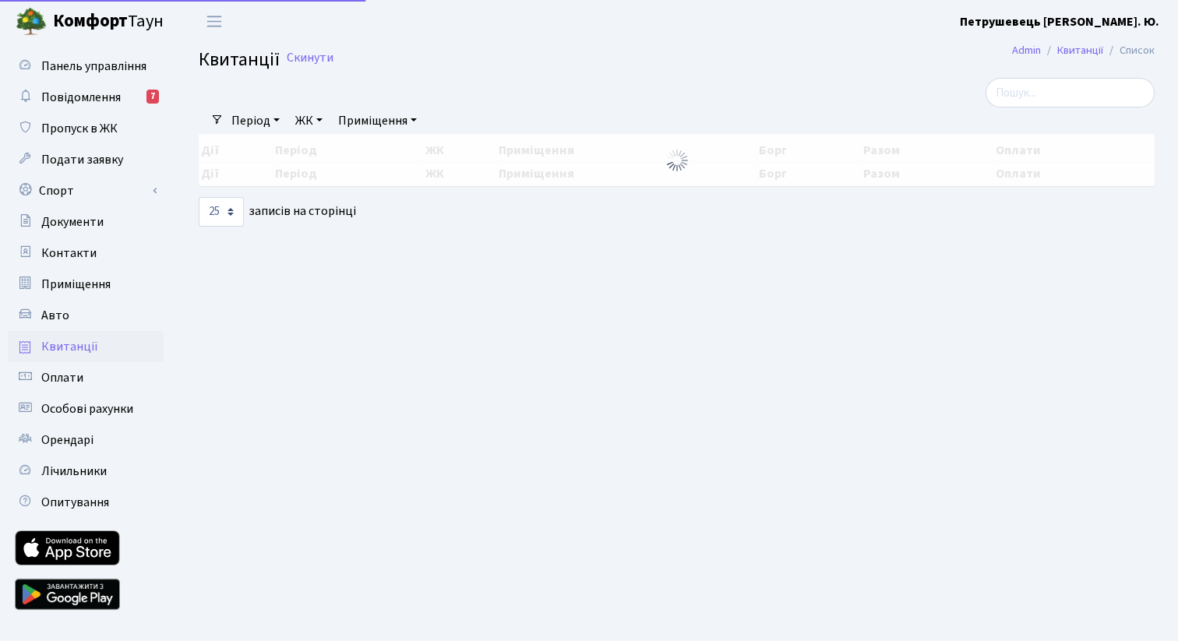
select select "25"
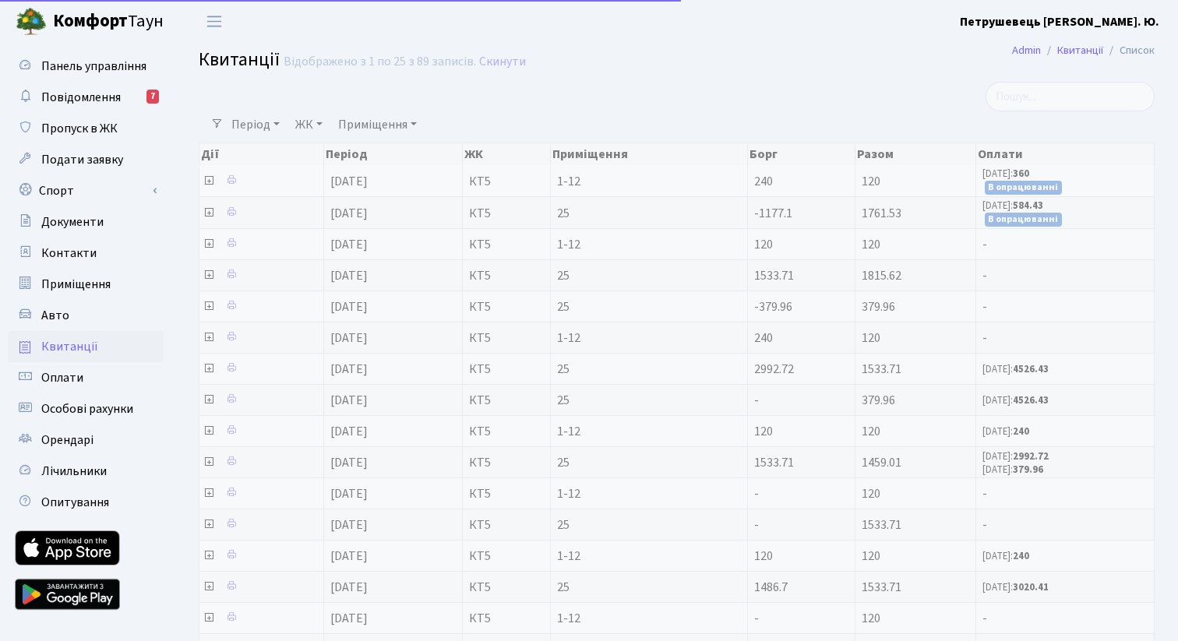
select select "25"
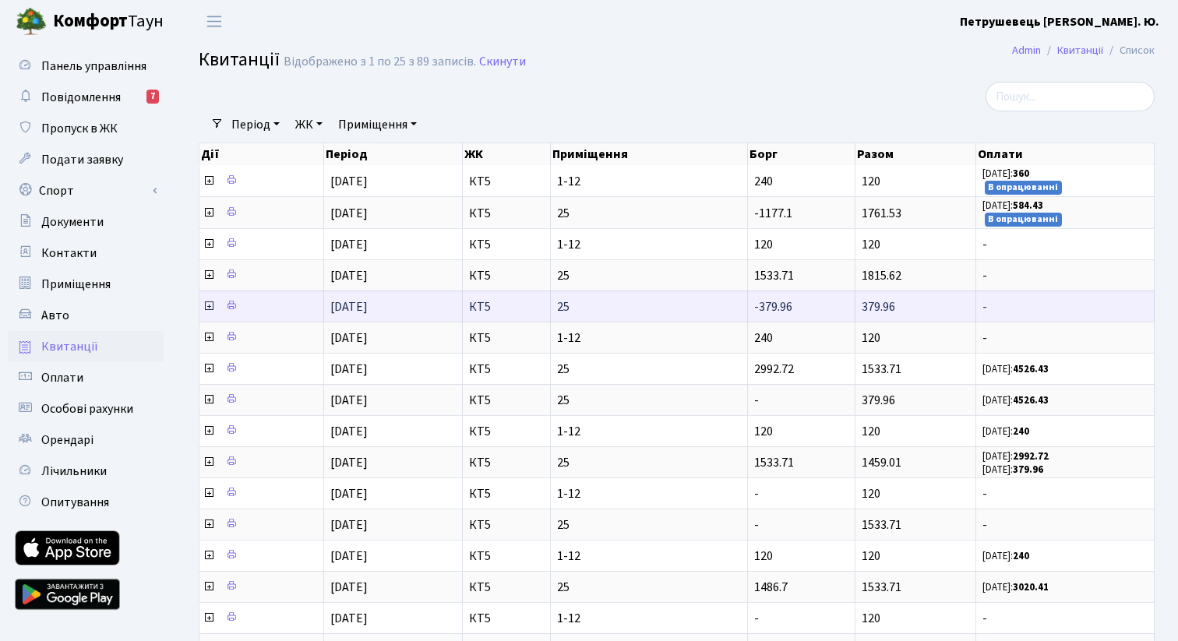
click at [207, 305] on icon at bounding box center [209, 306] width 12 height 12
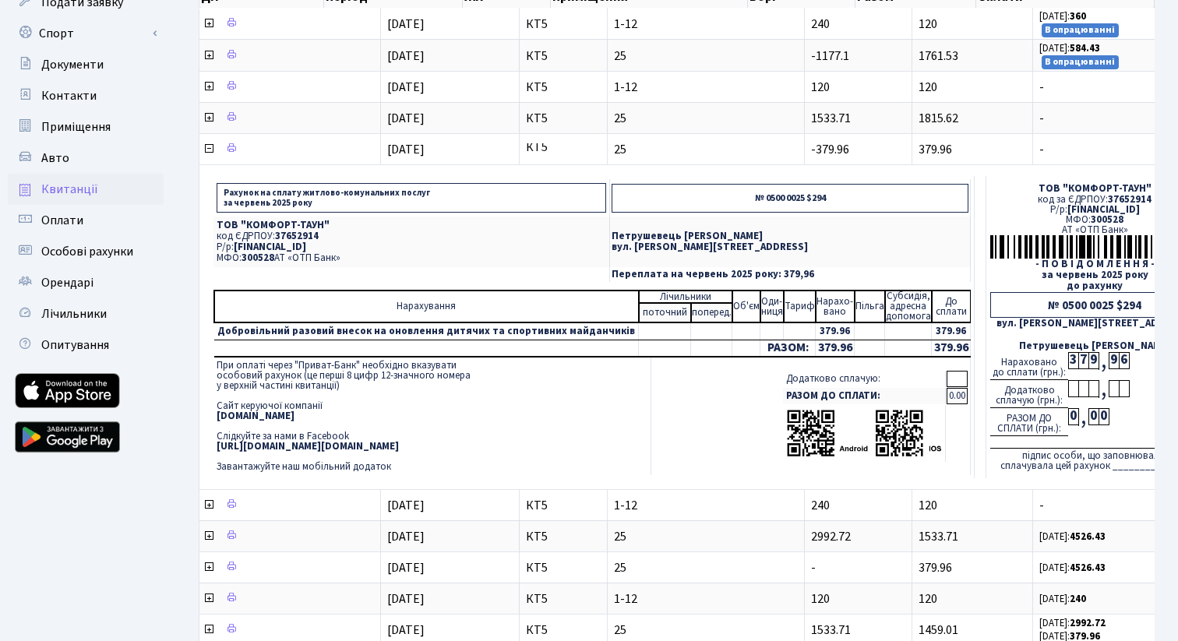
scroll to position [164, 0]
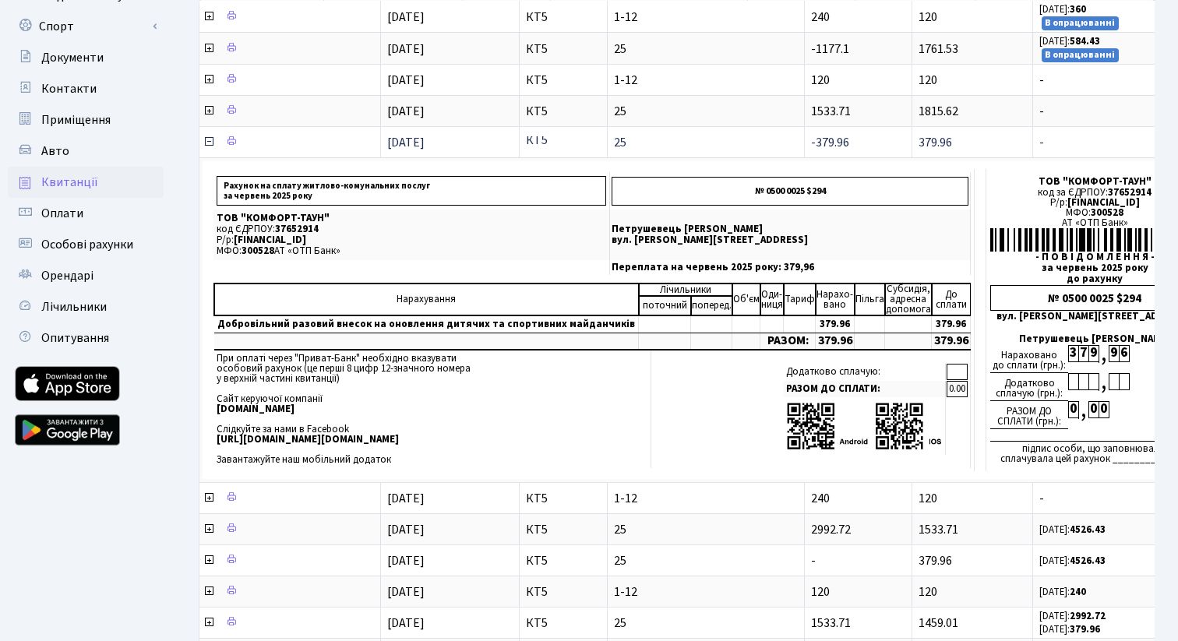
click at [210, 138] on icon at bounding box center [209, 142] width 12 height 12
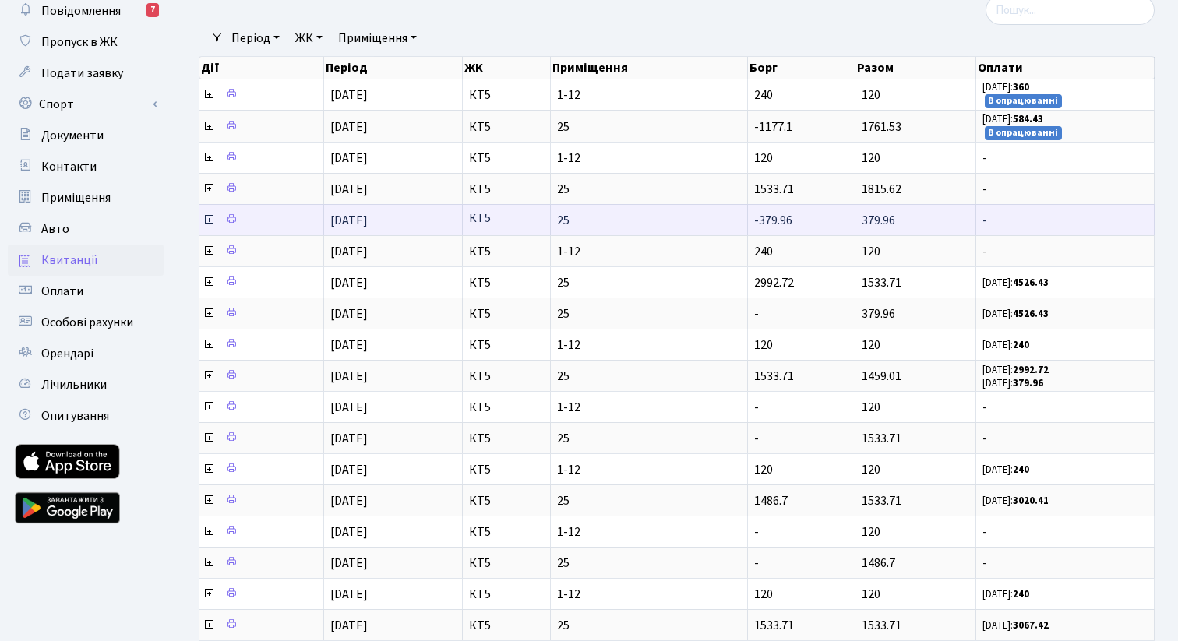
scroll to position [76, 0]
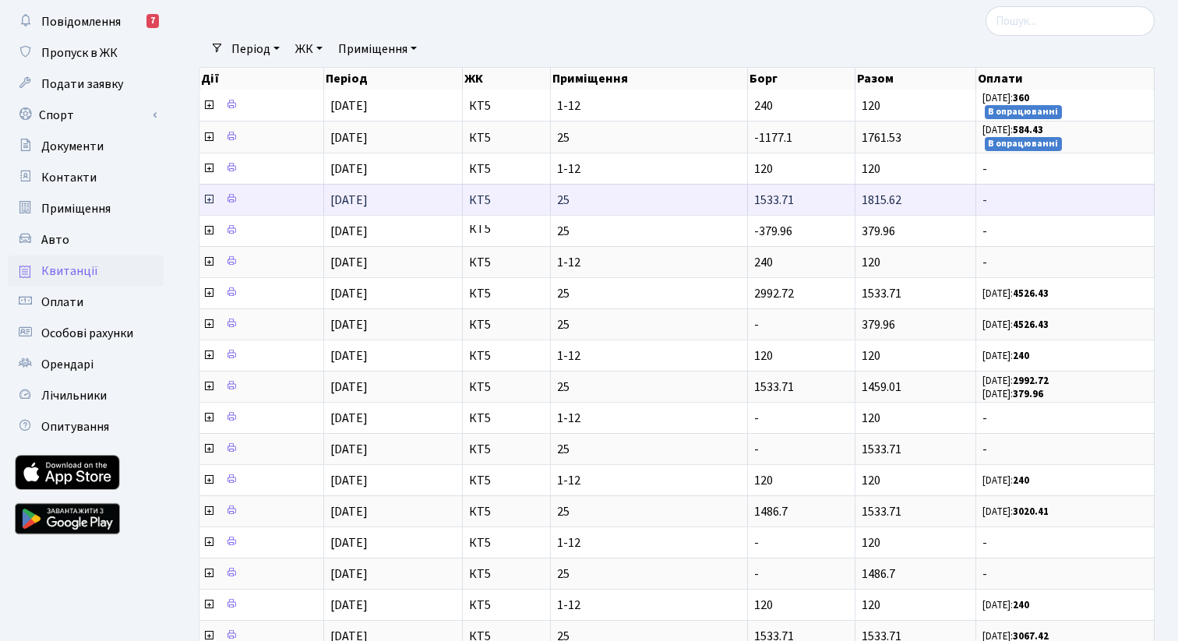
click at [208, 203] on icon at bounding box center [209, 199] width 12 height 12
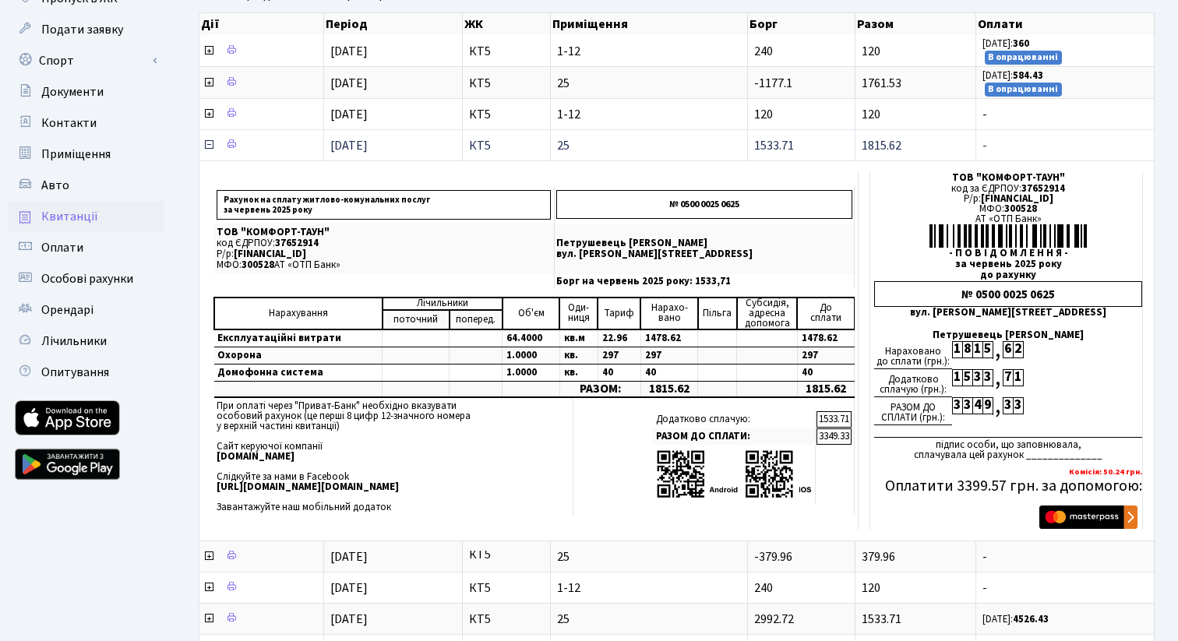
scroll to position [129, 0]
click at [210, 148] on icon at bounding box center [209, 145] width 12 height 12
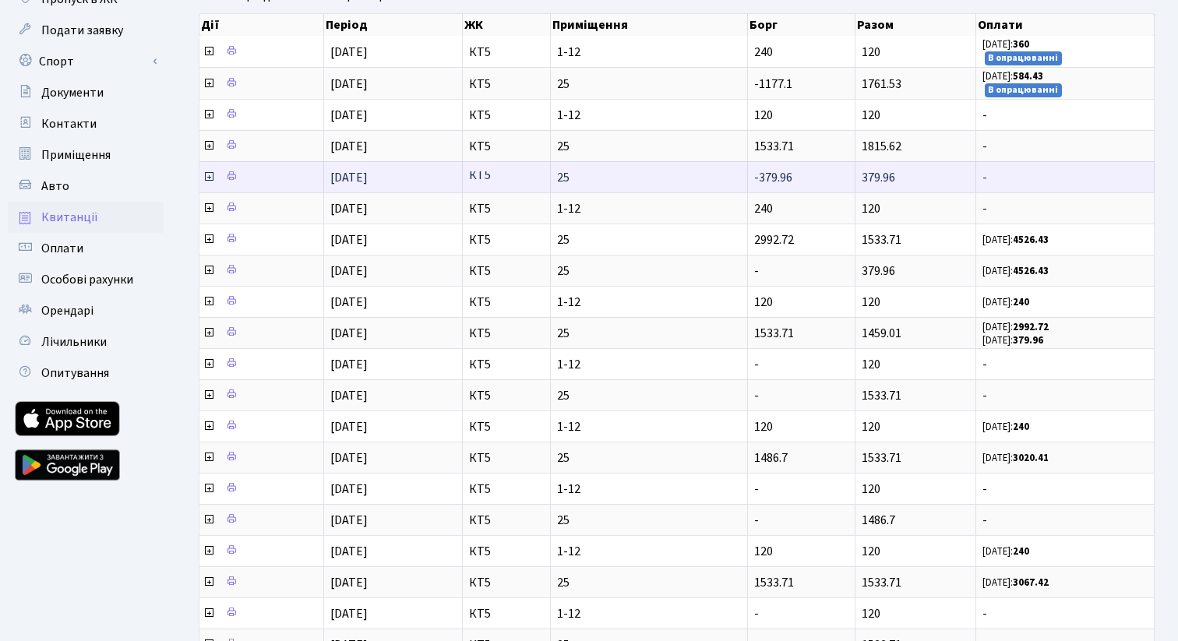
click at [214, 169] on span at bounding box center [210, 177] width 15 height 17
click at [211, 174] on icon at bounding box center [209, 177] width 12 height 12
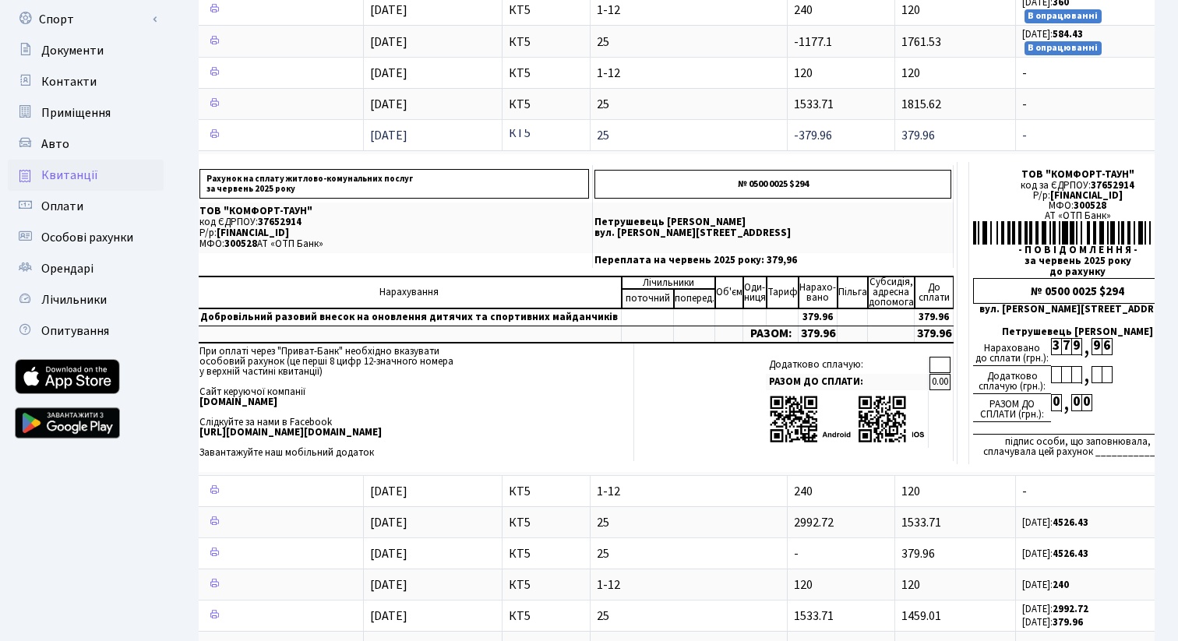
scroll to position [0, 0]
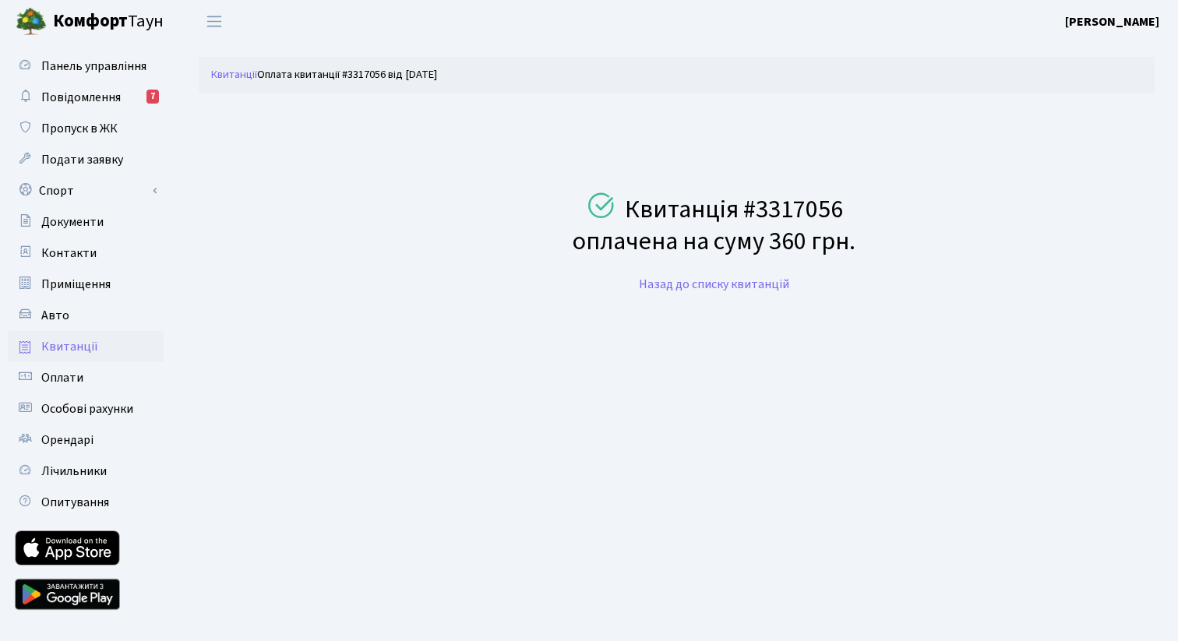
click at [69, 338] on span "Квитанції" at bounding box center [69, 346] width 57 height 17
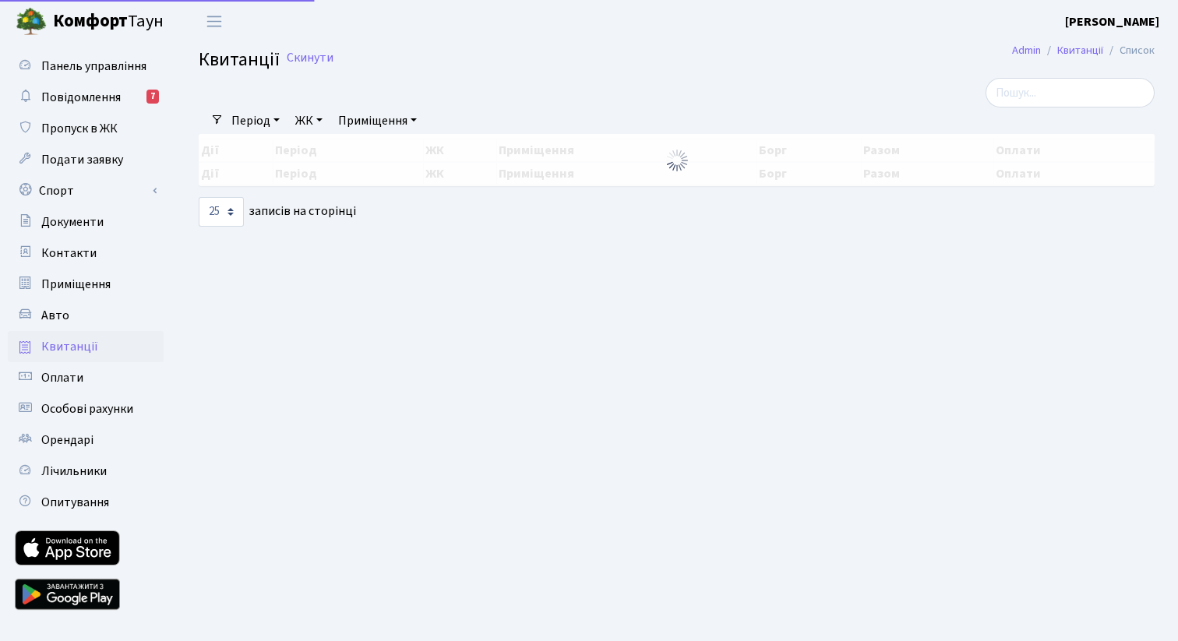
select select "25"
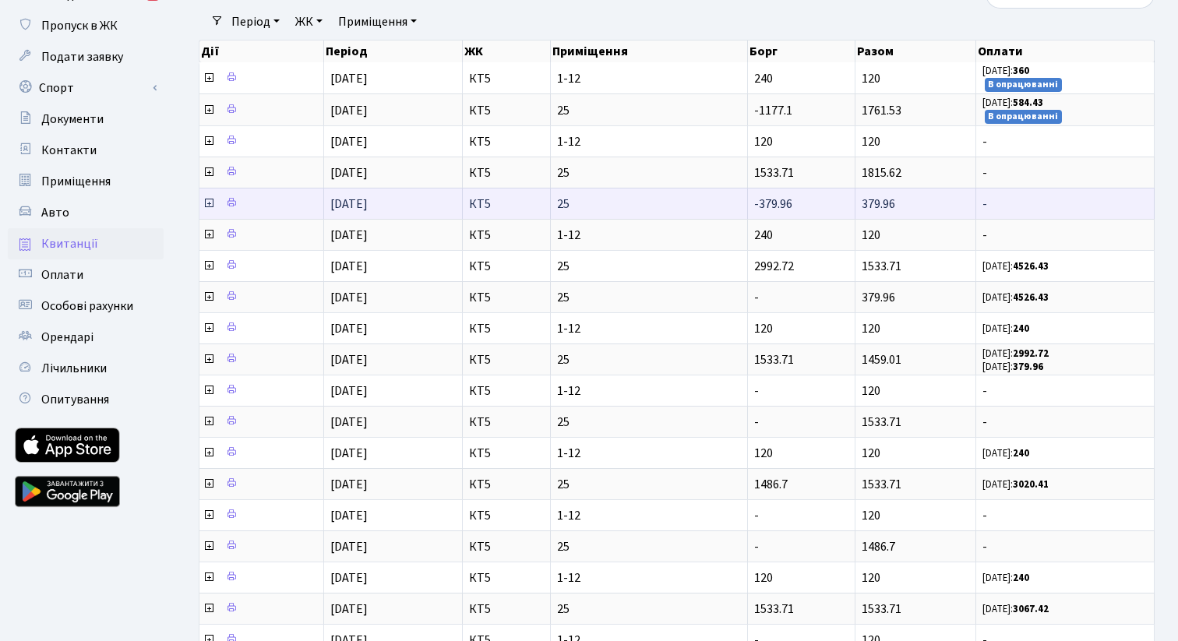
scroll to position [102, 0]
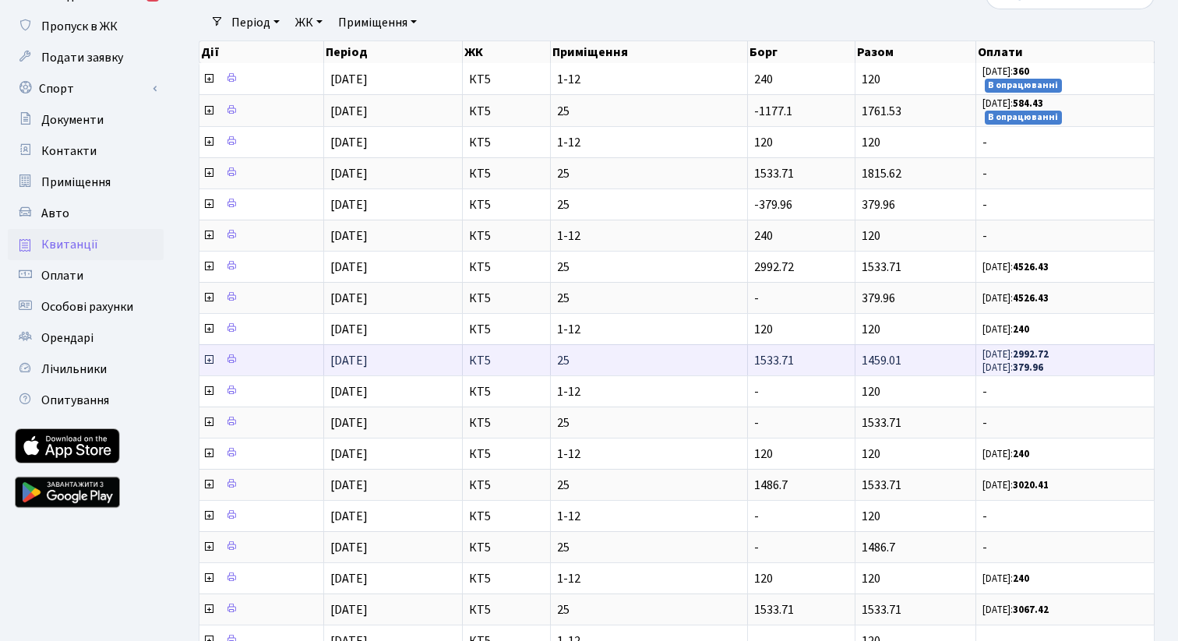
click at [209, 358] on icon at bounding box center [209, 360] width 12 height 12
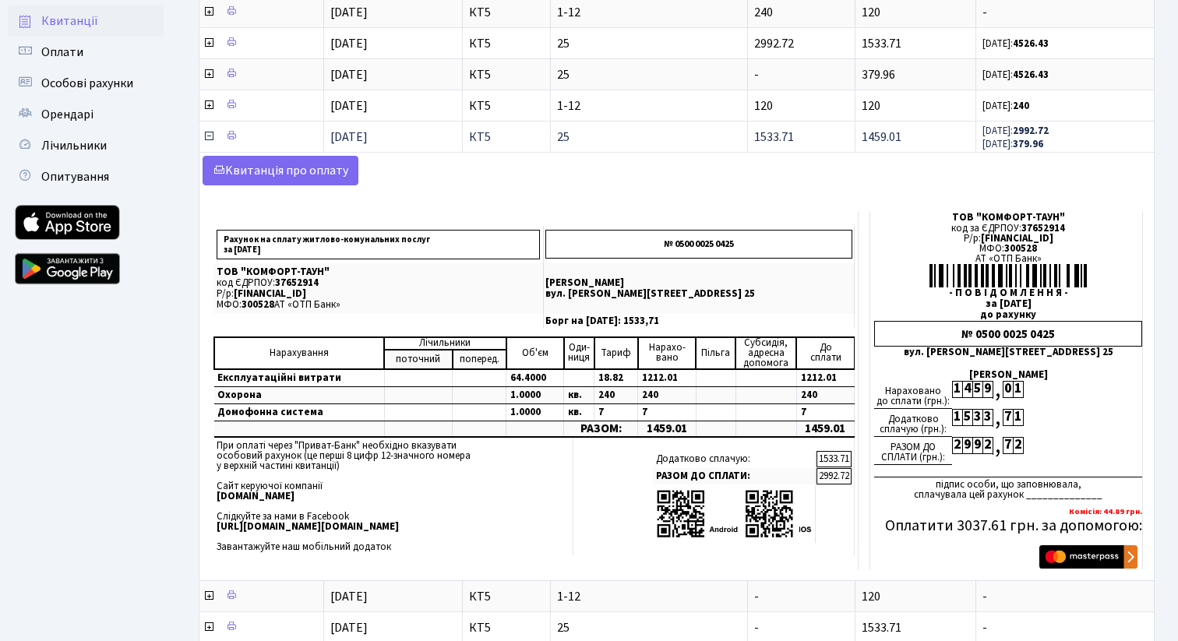
scroll to position [315, 0]
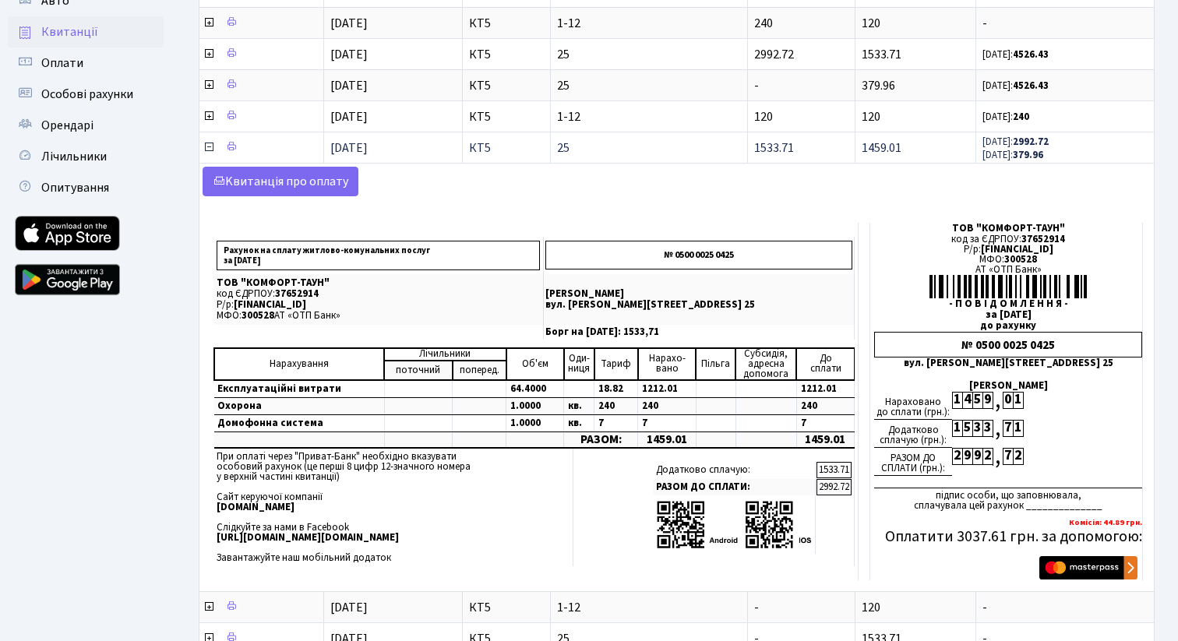
click at [210, 147] on icon at bounding box center [209, 147] width 12 height 12
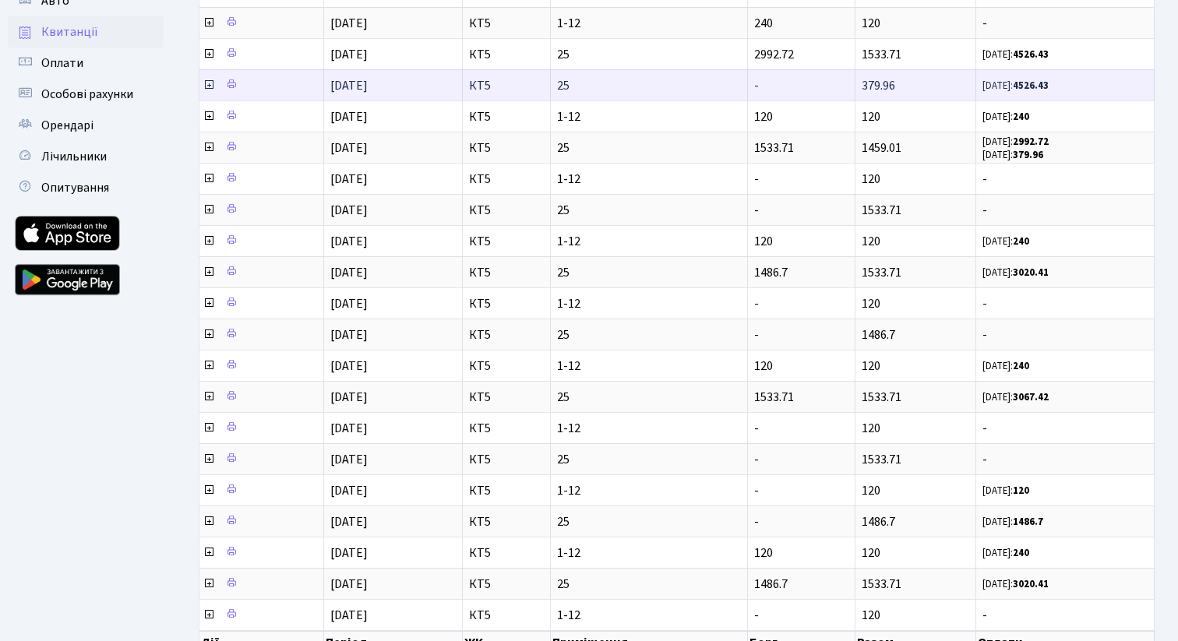
click at [210, 91] on span at bounding box center [210, 85] width 15 height 17
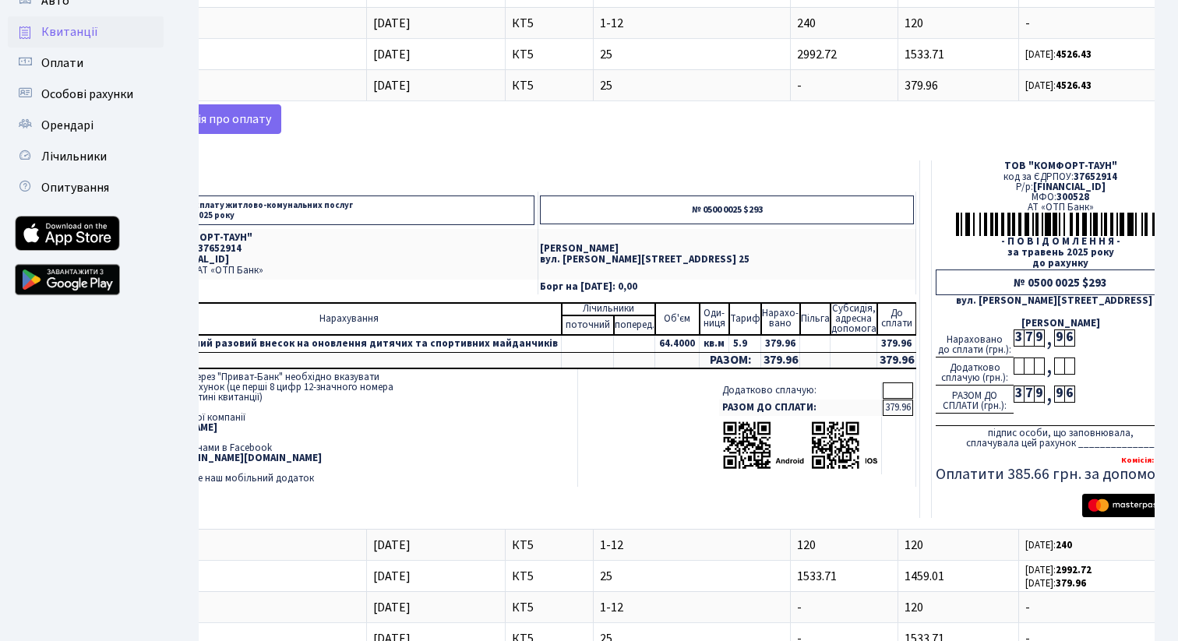
scroll to position [0, 0]
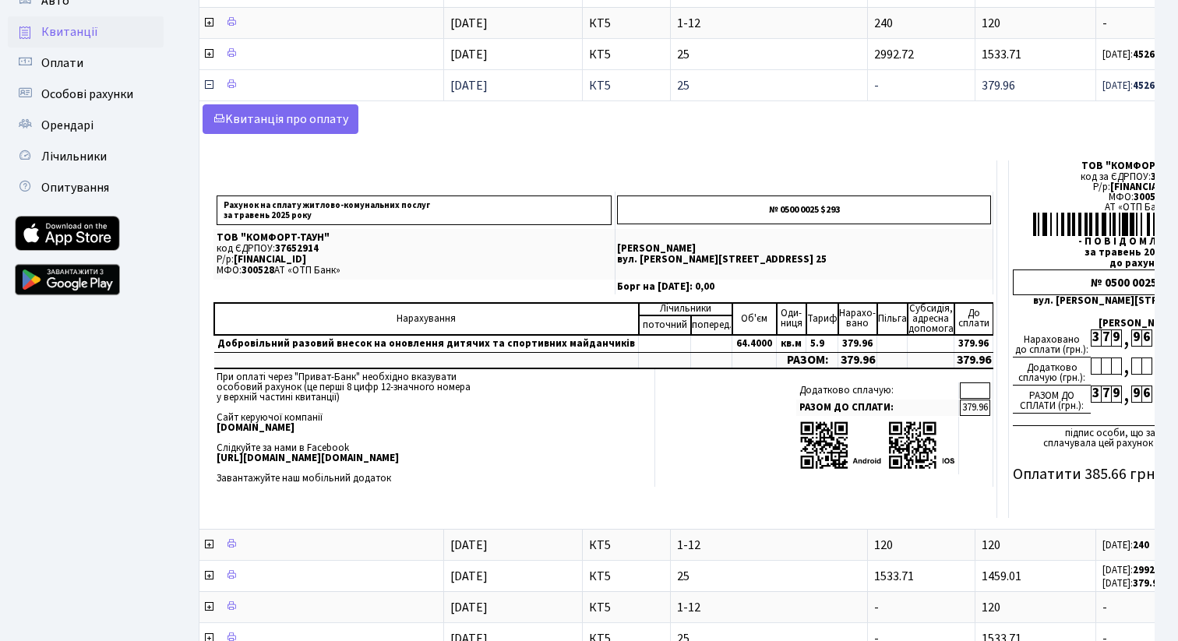
click at [212, 84] on icon at bounding box center [209, 85] width 12 height 12
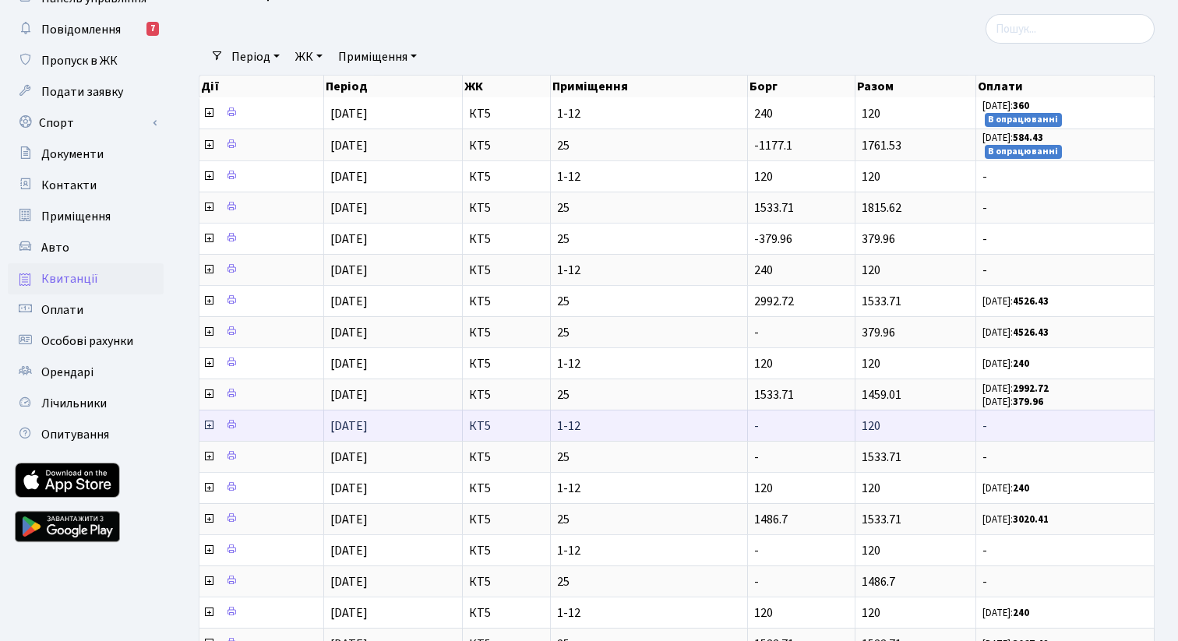
scroll to position [62, 0]
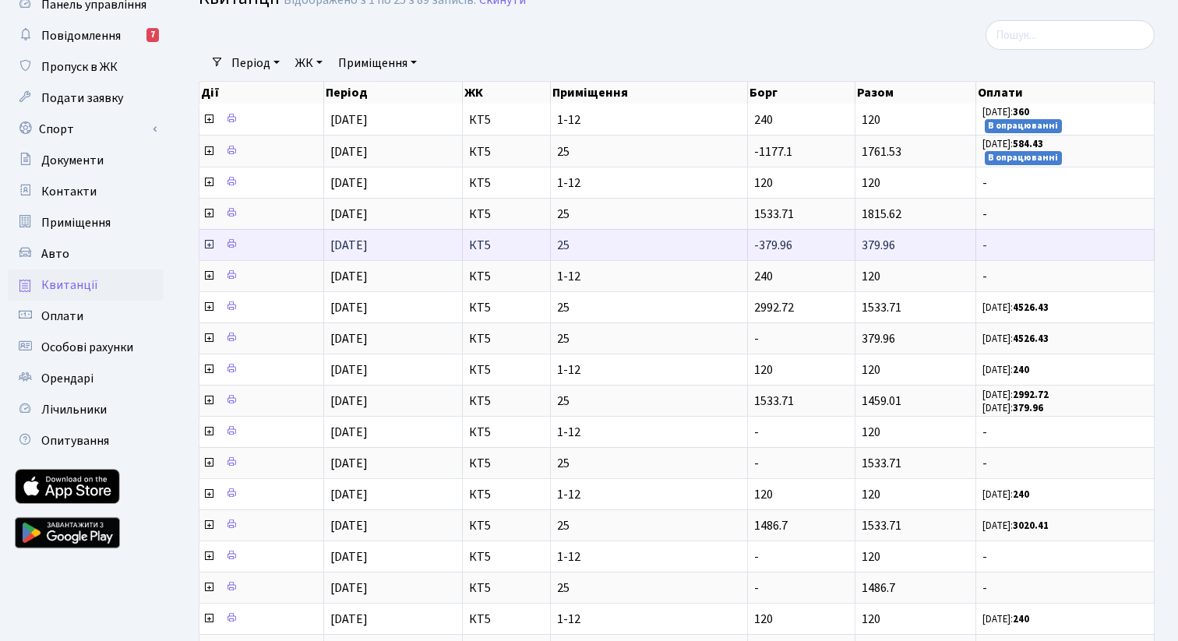
click at [210, 243] on icon at bounding box center [209, 244] width 12 height 12
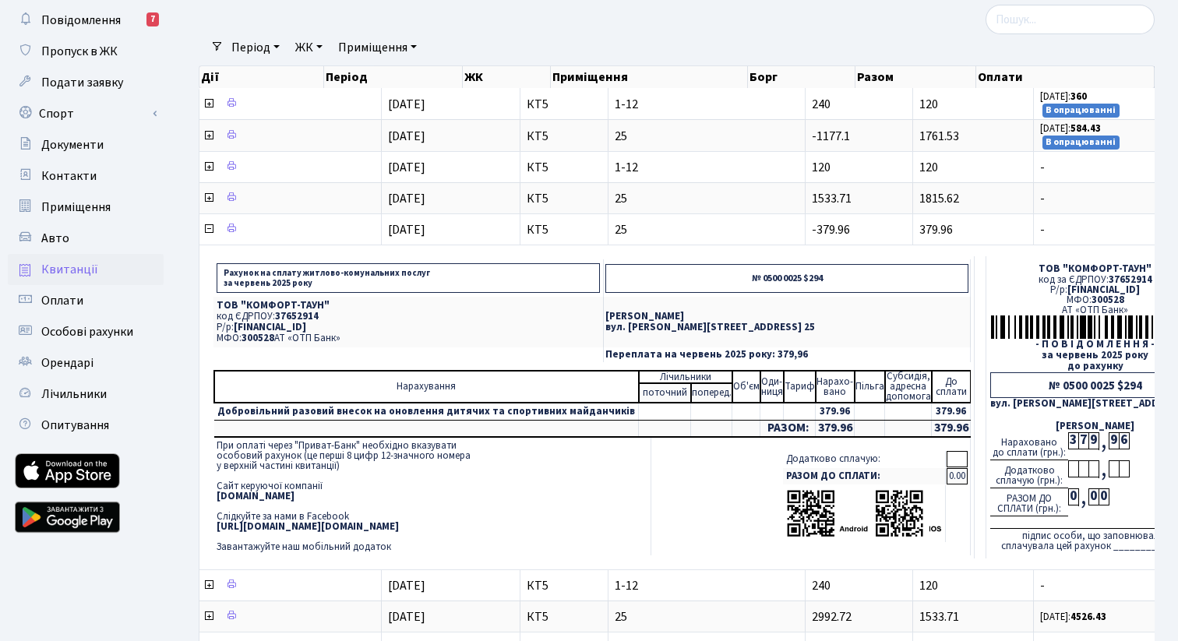
scroll to position [73, 0]
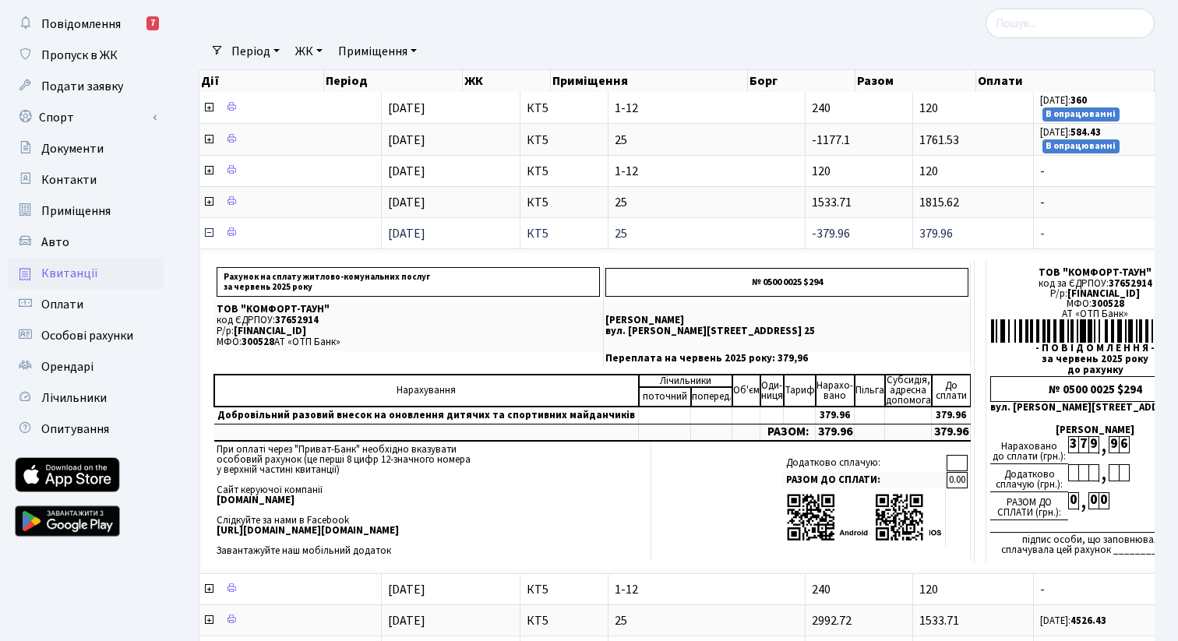
click at [213, 231] on icon at bounding box center [209, 233] width 12 height 12
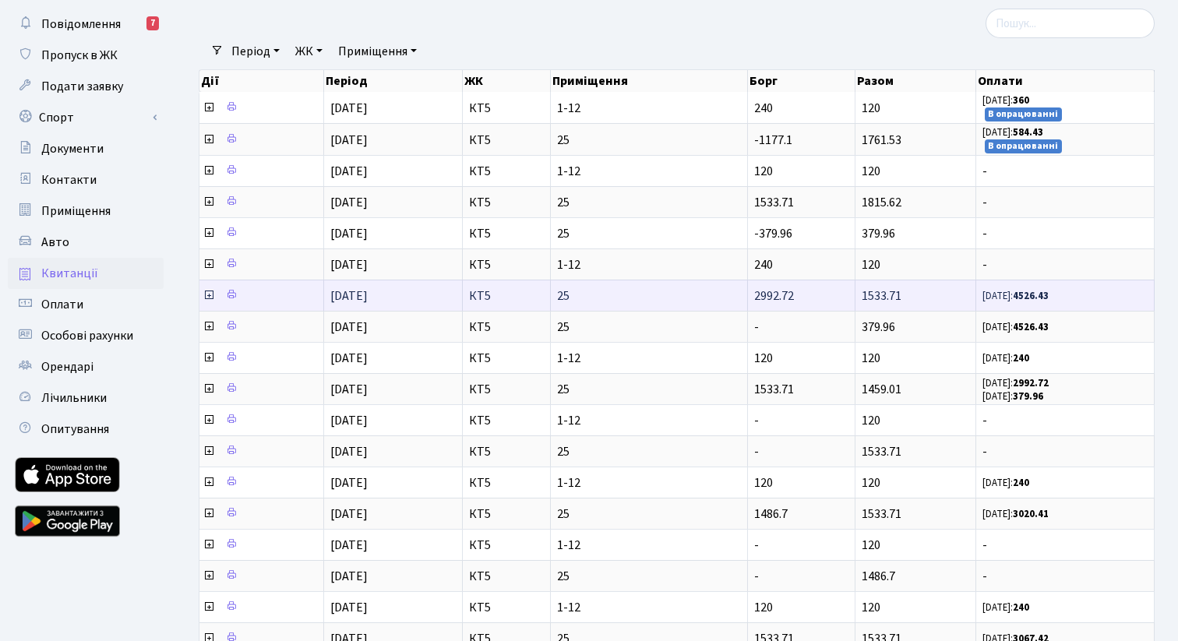
click at [205, 291] on icon at bounding box center [209, 295] width 12 height 12
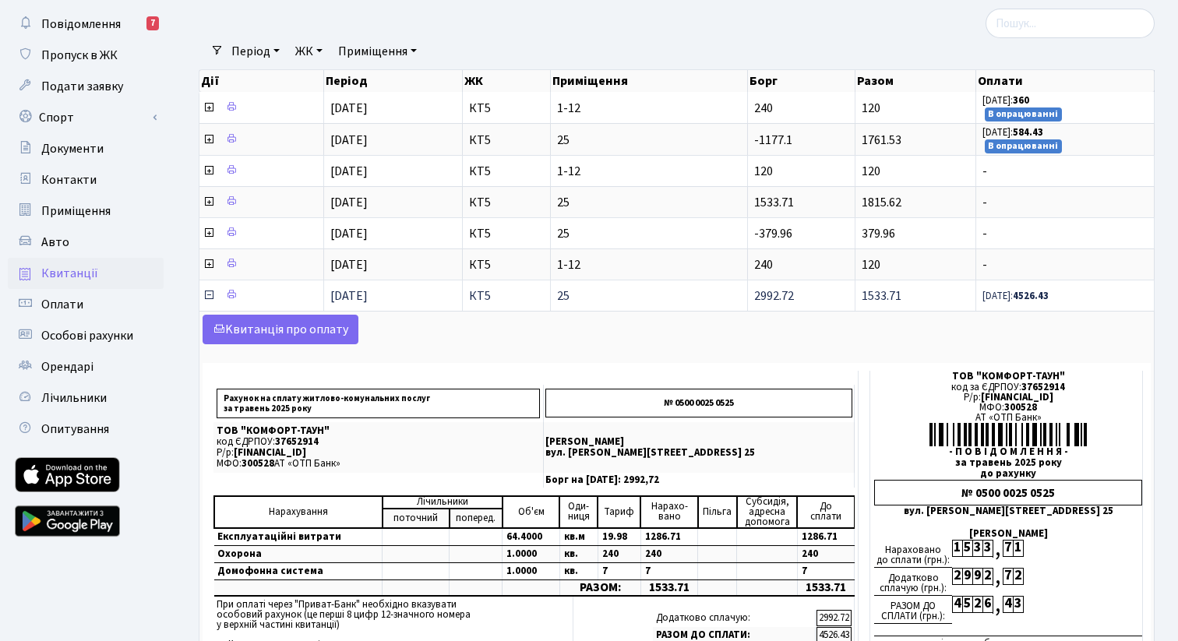
click at [206, 291] on icon at bounding box center [209, 295] width 12 height 12
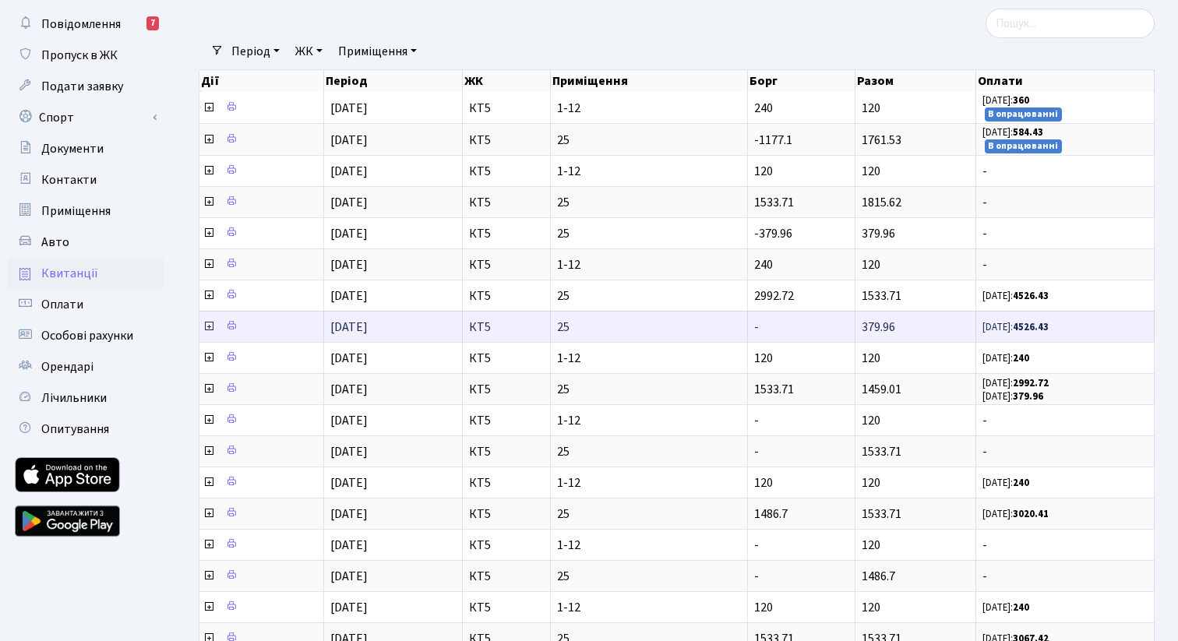
click at [205, 329] on icon at bounding box center [209, 326] width 12 height 12
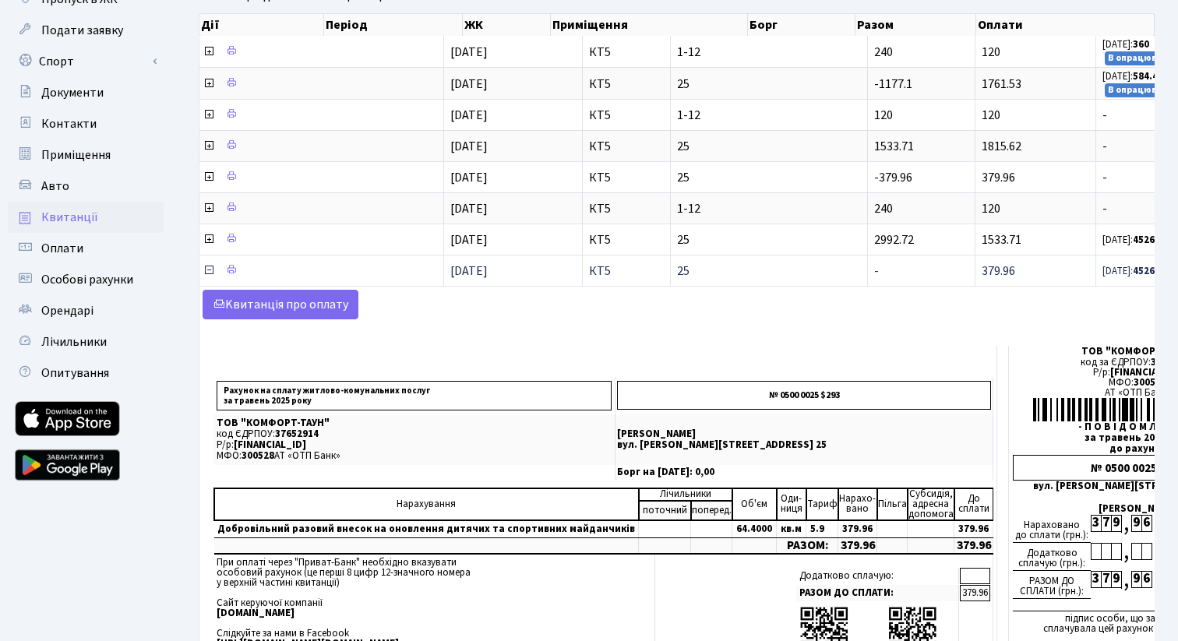
scroll to position [125, 0]
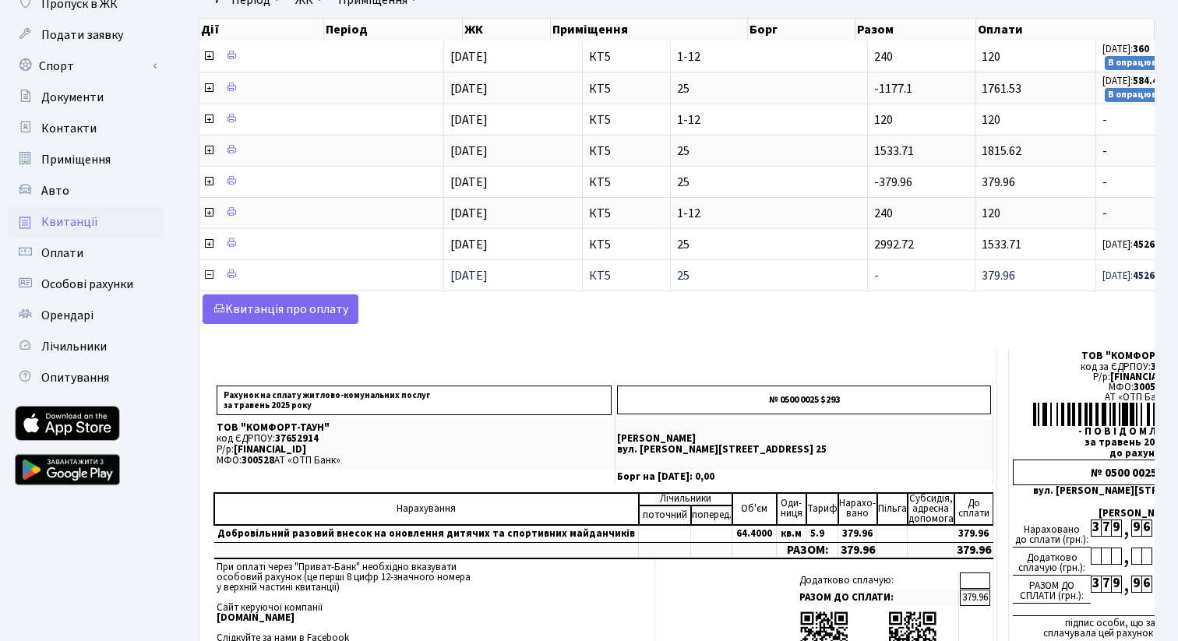
click at [210, 278] on icon at bounding box center [209, 275] width 12 height 12
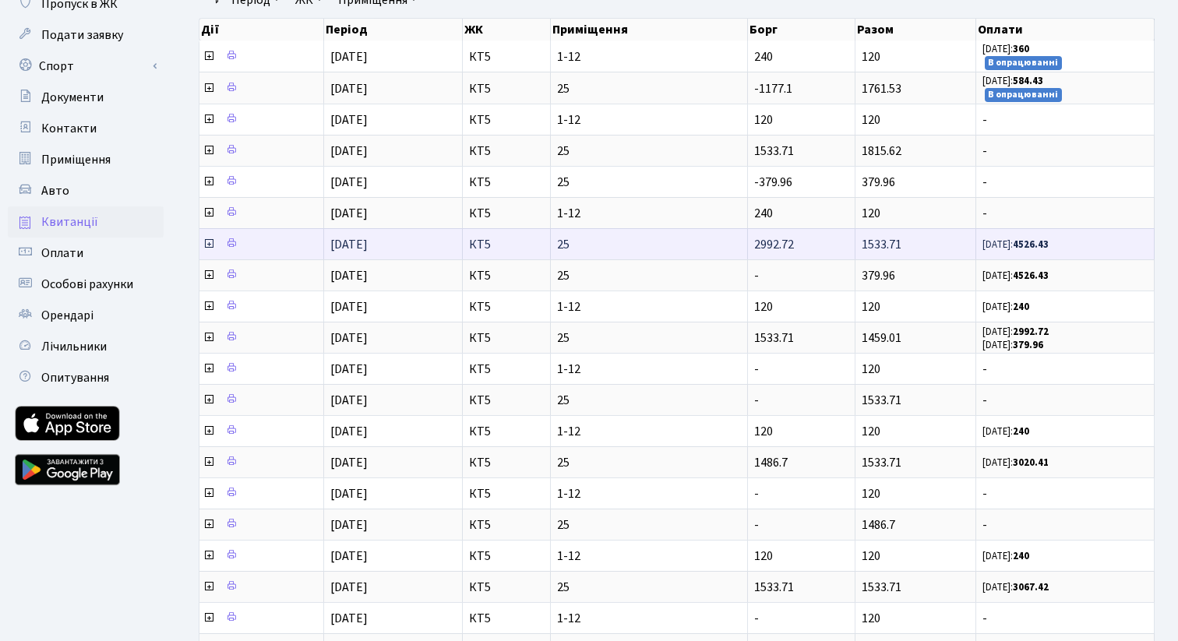
click at [209, 243] on icon at bounding box center [209, 244] width 12 height 12
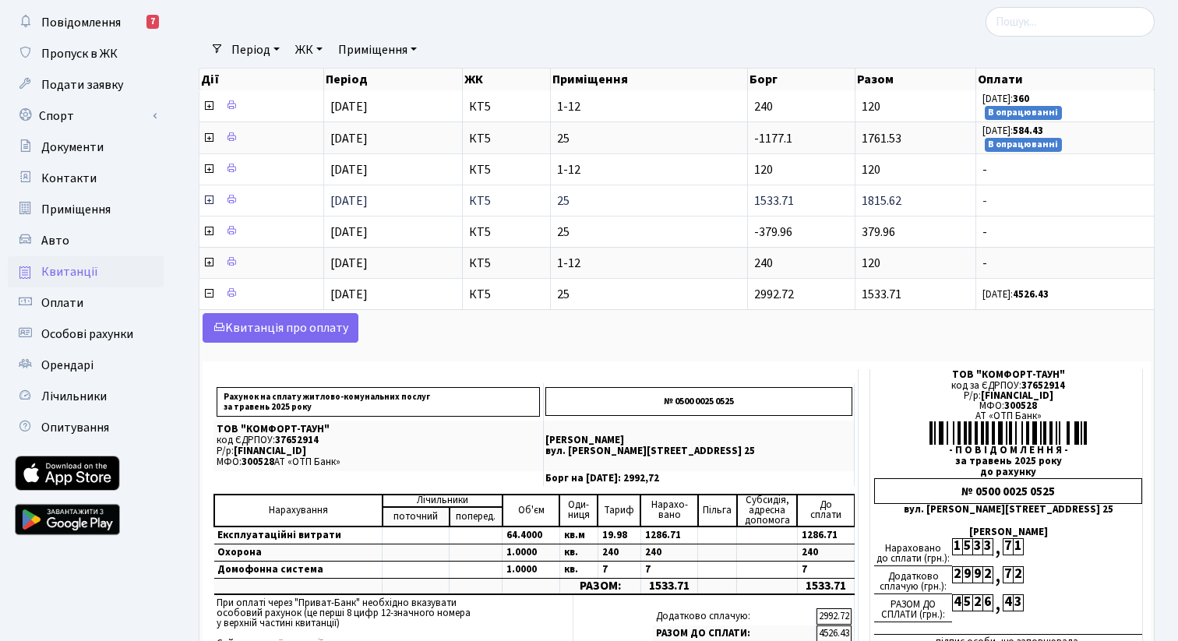
scroll to position [0, 0]
